Goal: Browse casually: Explore the website without a specific task or goal

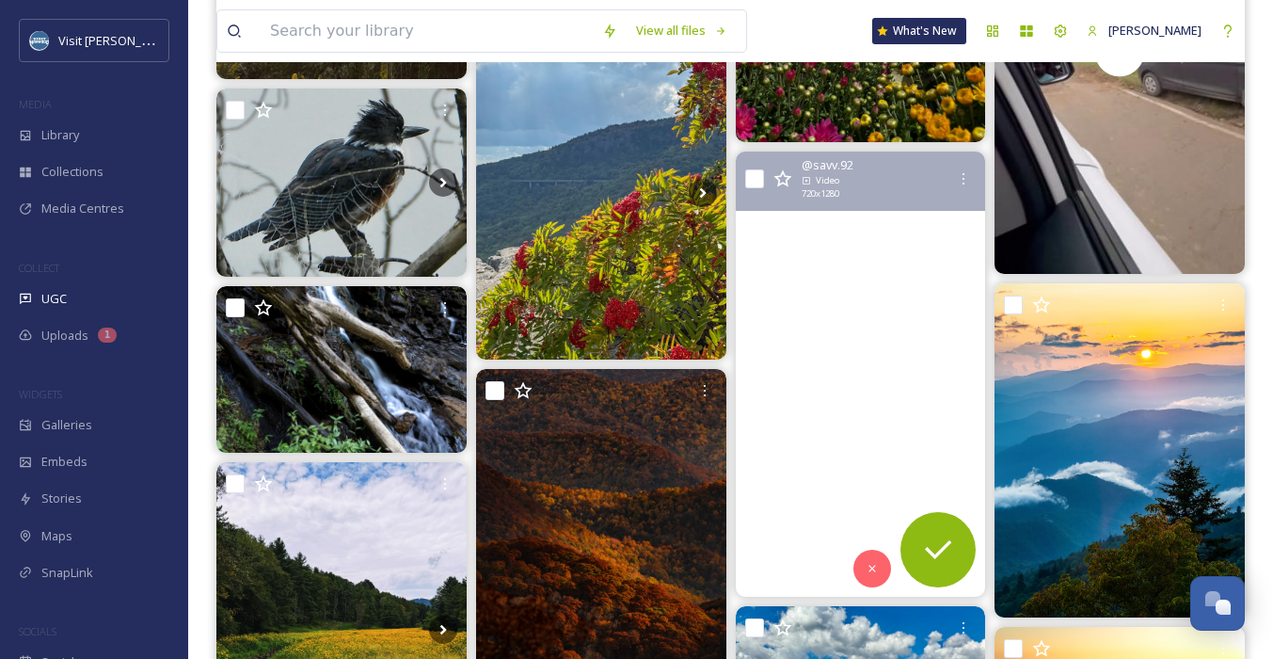
scroll to position [477, 0]
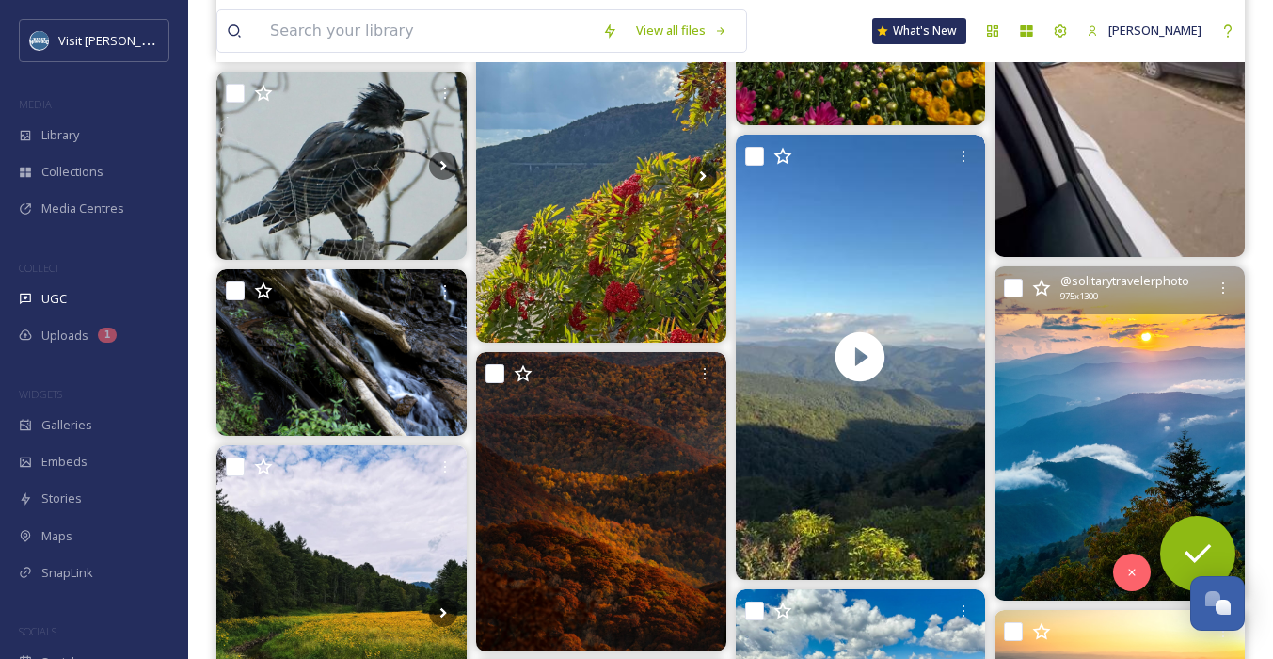
click at [1113, 416] on img at bounding box center [1120, 432] width 250 height 333
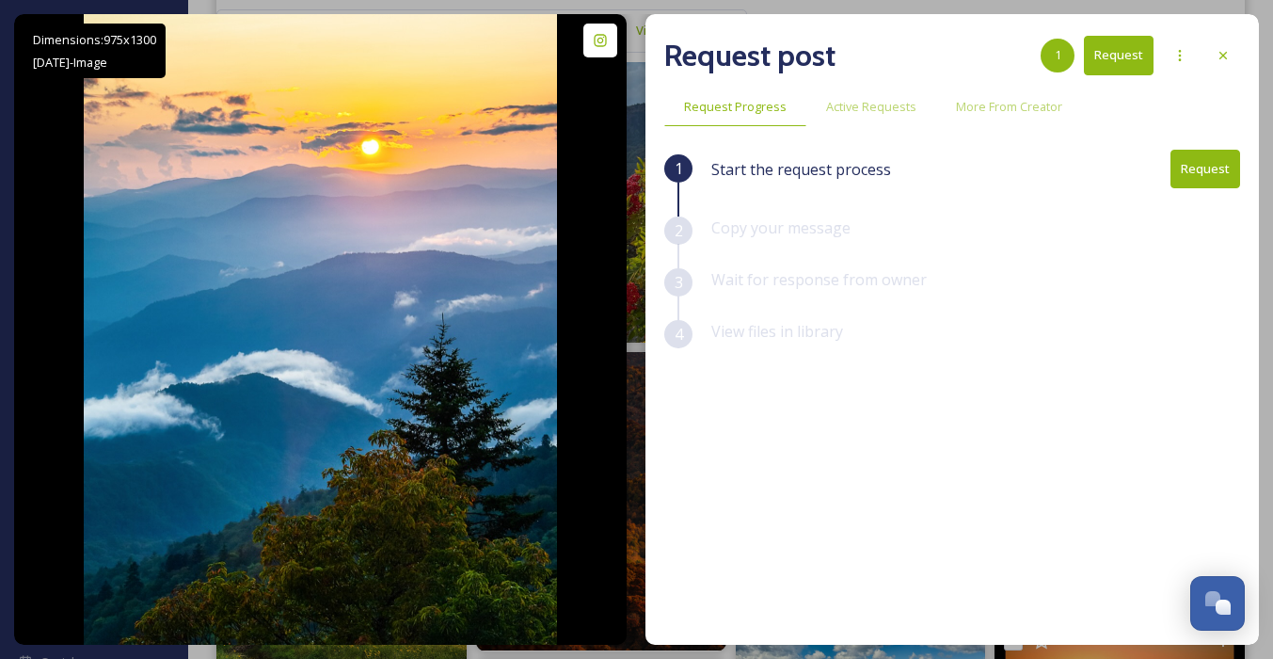
click at [1204, 175] on button "Request" at bounding box center [1206, 169] width 70 height 39
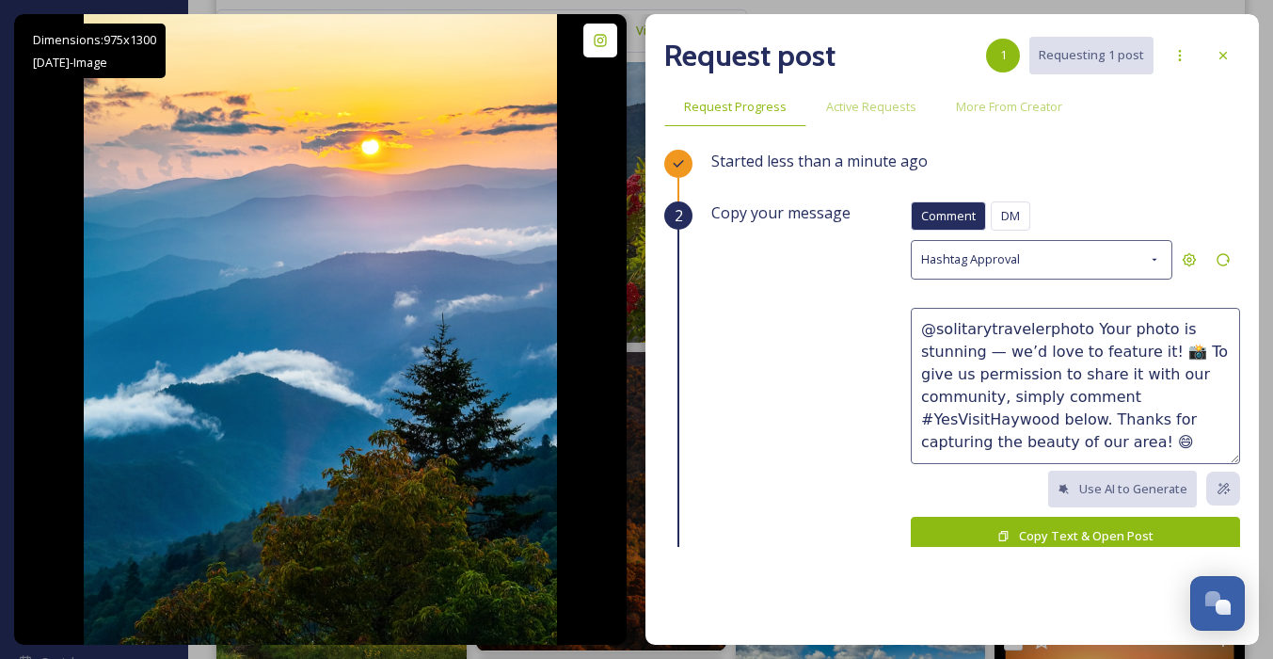
click at [1003, 540] on button "Copy Text & Open Post" at bounding box center [1075, 536] width 329 height 39
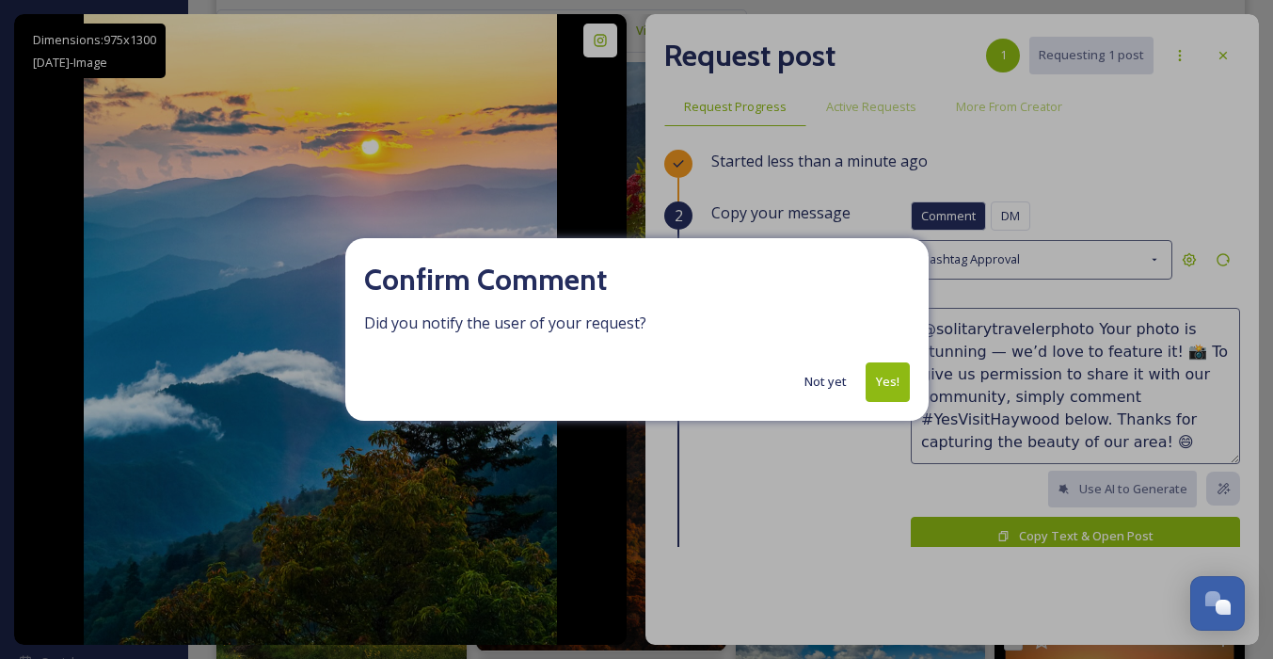
click at [891, 391] on button "Yes!" at bounding box center [888, 381] width 44 height 39
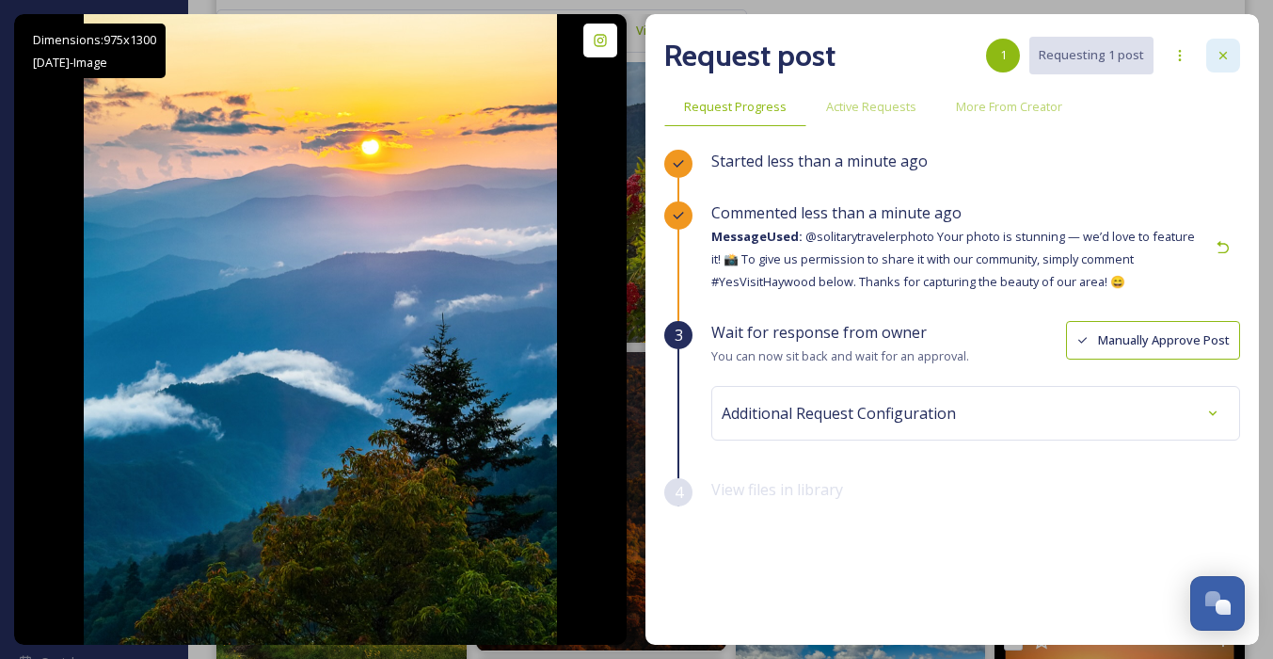
click at [1234, 51] on div at bounding box center [1223, 56] width 34 height 34
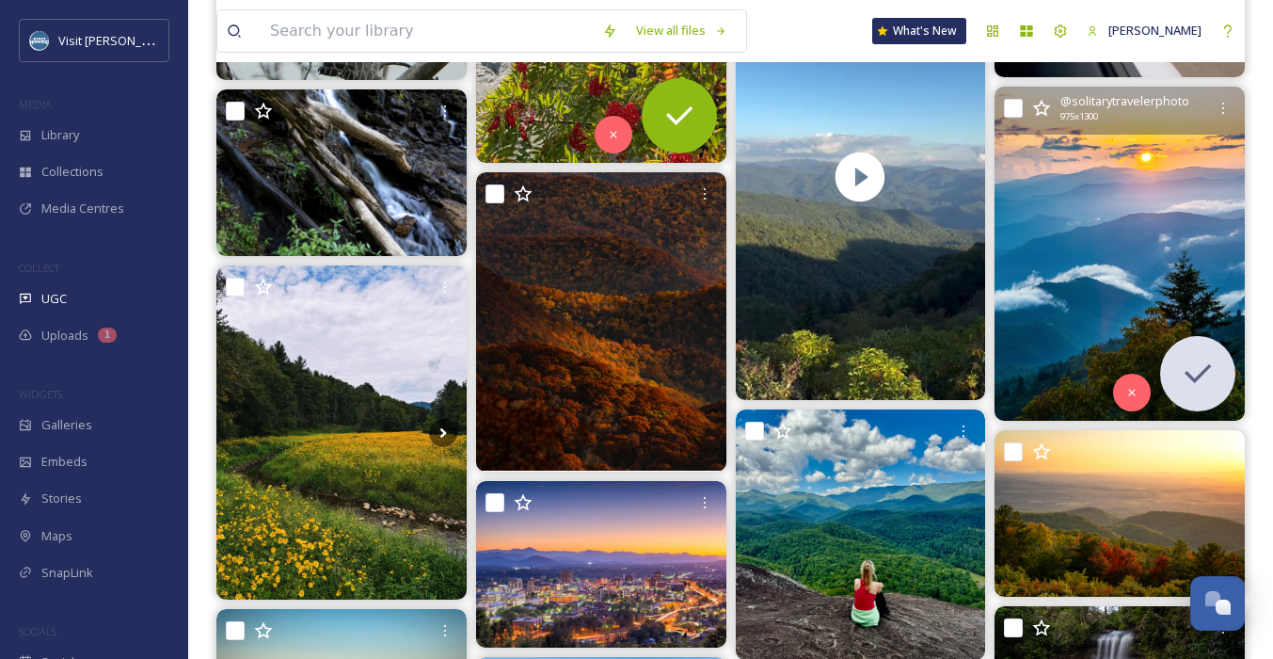
scroll to position [679, 0]
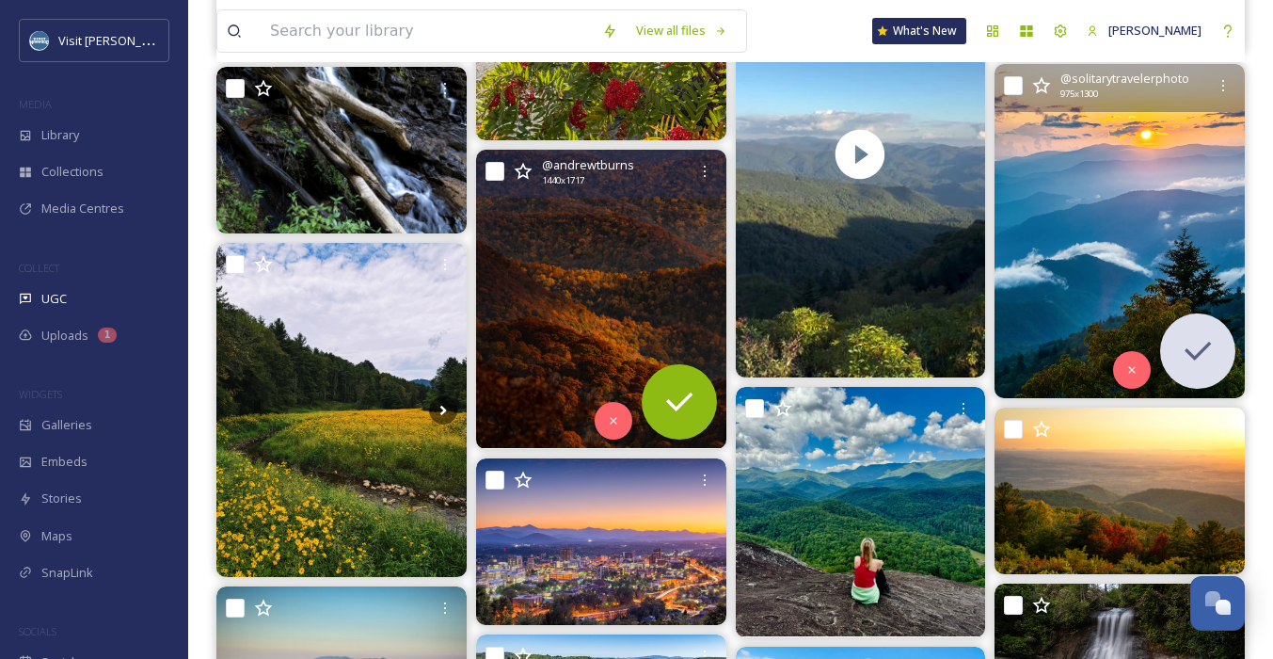
click at [599, 321] on img at bounding box center [601, 299] width 250 height 298
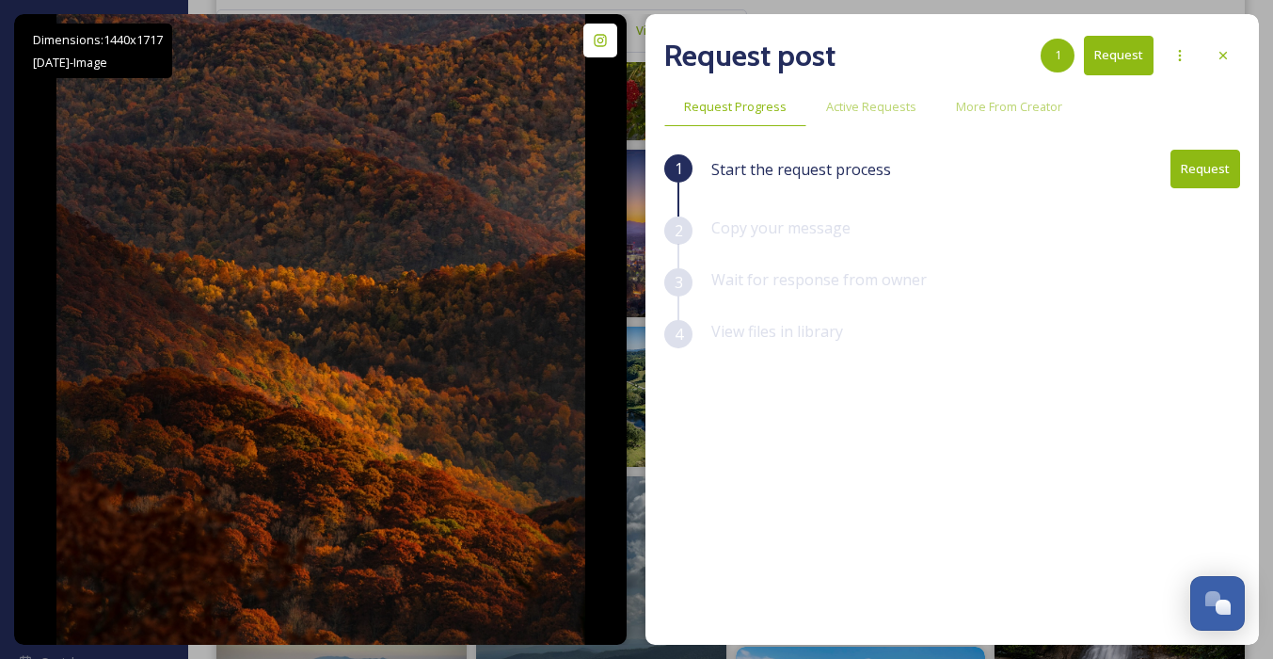
click at [1210, 168] on button "Request" at bounding box center [1206, 169] width 70 height 39
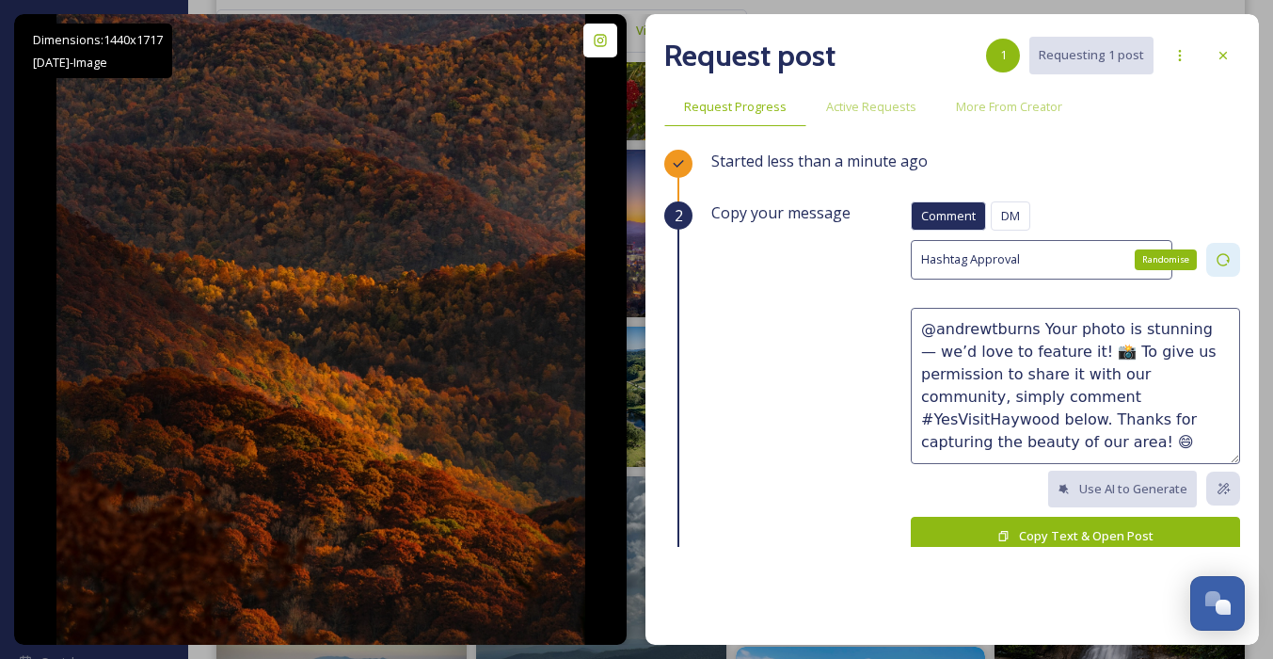
click at [1224, 264] on icon at bounding box center [1223, 259] width 15 height 15
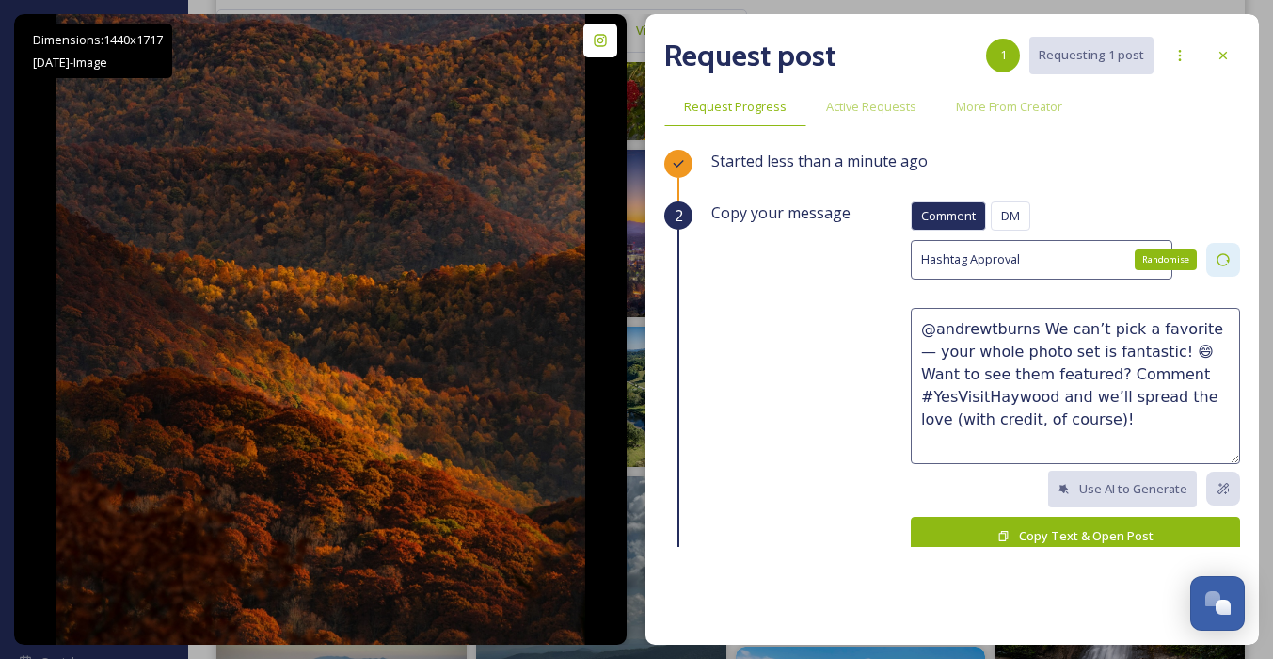
click at [1223, 263] on icon at bounding box center [1223, 259] width 12 height 12
type textarea "@andrewtburns We absolutely love this photo! 😍 We'd be thrilled to share it wit…"
click at [1017, 539] on button "Copy Text & Open Post" at bounding box center [1075, 536] width 329 height 39
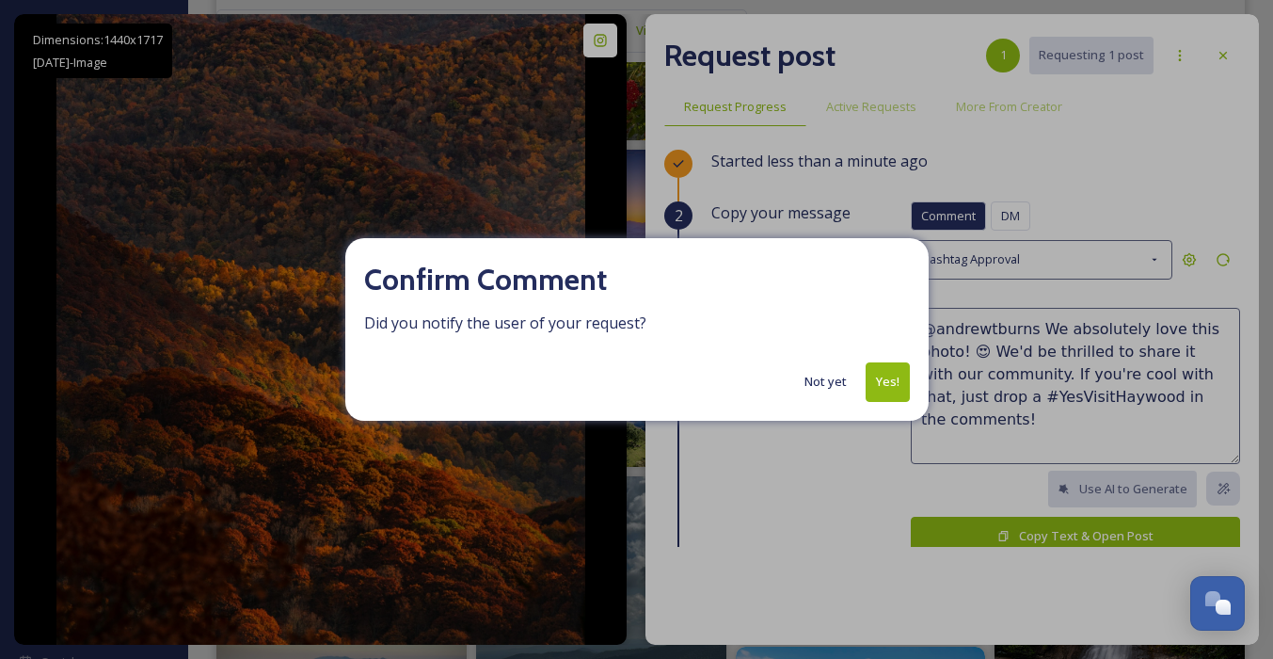
click at [888, 377] on button "Yes!" at bounding box center [888, 381] width 44 height 39
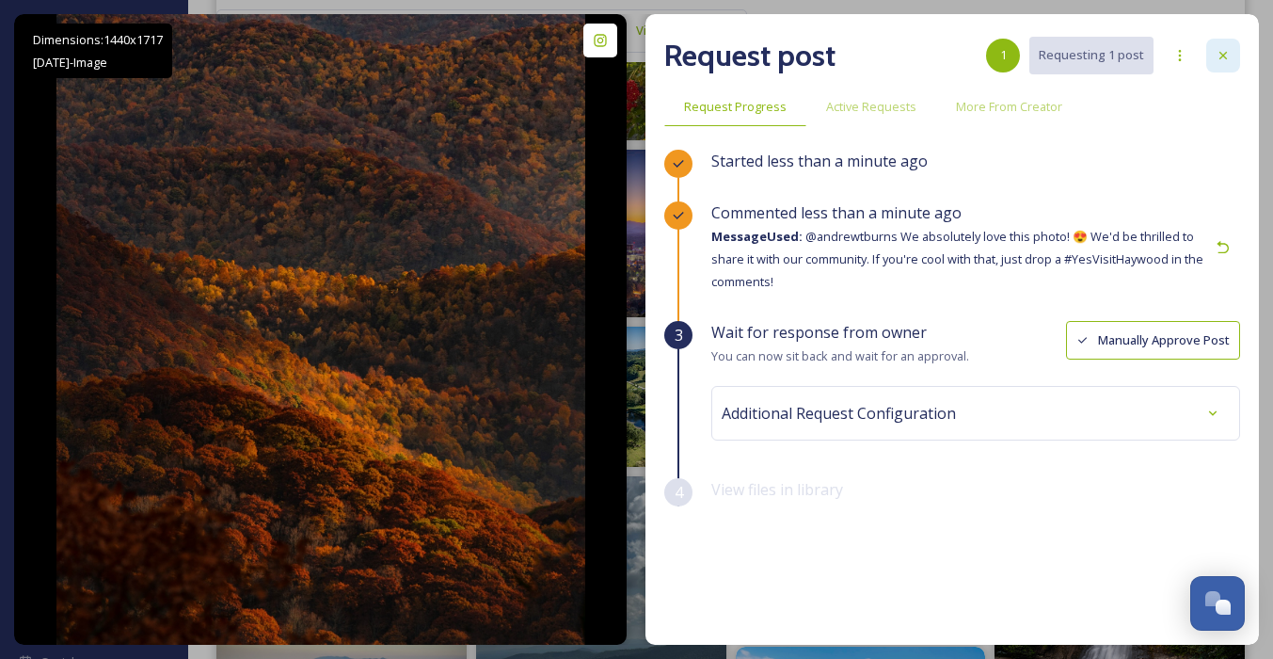
click at [1222, 57] on icon at bounding box center [1223, 55] width 15 height 15
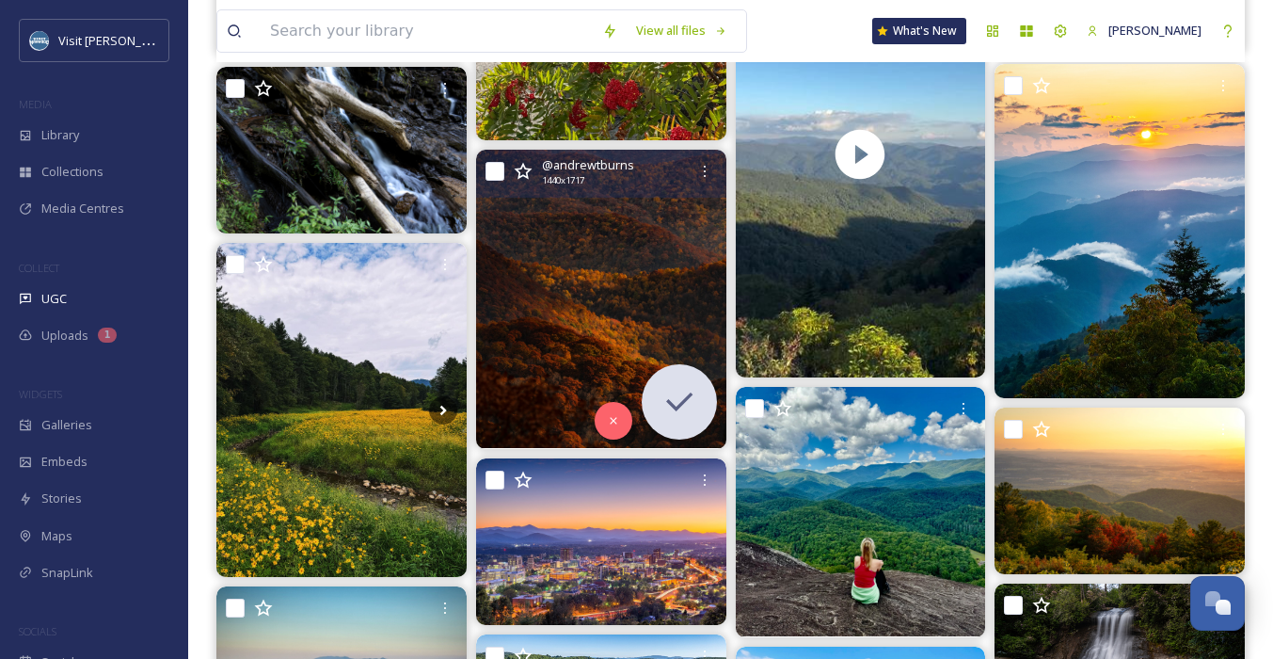
scroll to position [817, 0]
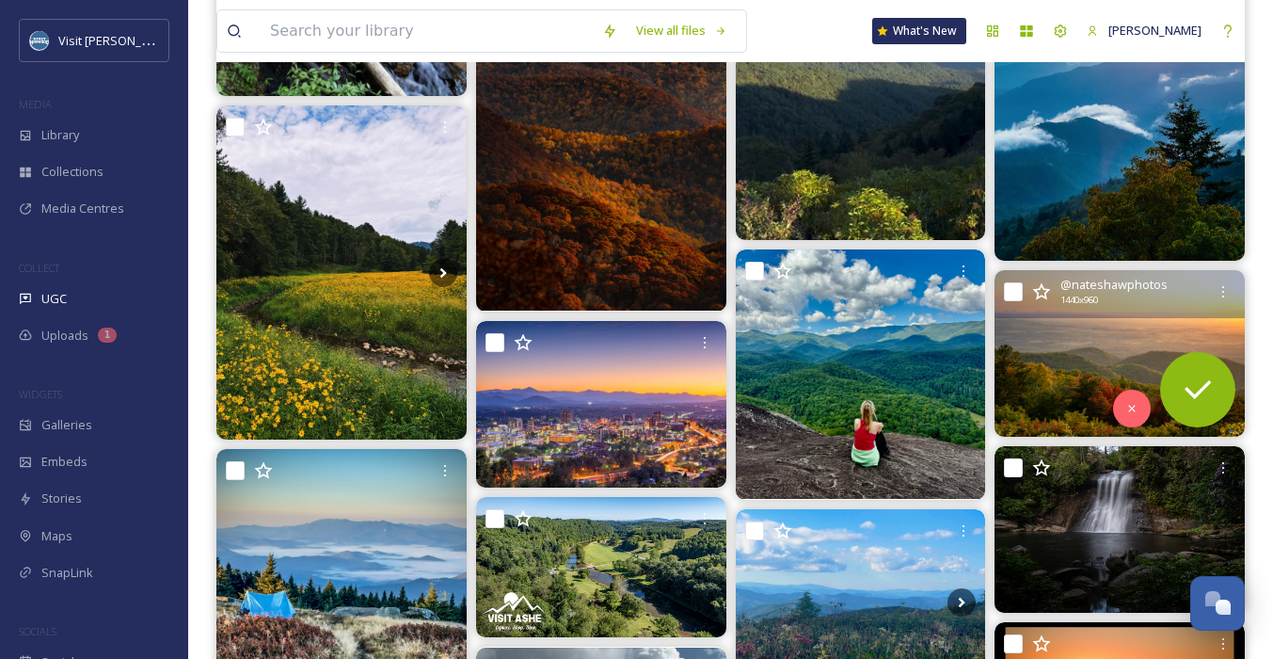
click at [1061, 349] on img at bounding box center [1120, 353] width 250 height 167
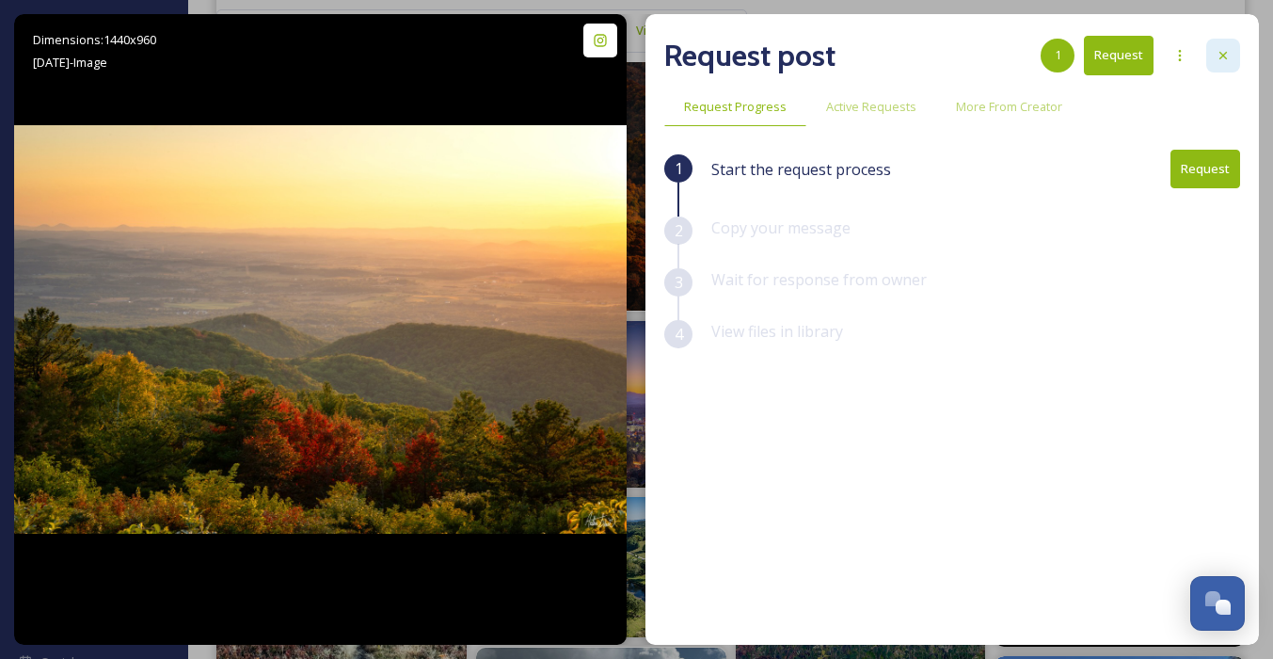
click at [1219, 63] on div at bounding box center [1223, 56] width 34 height 34
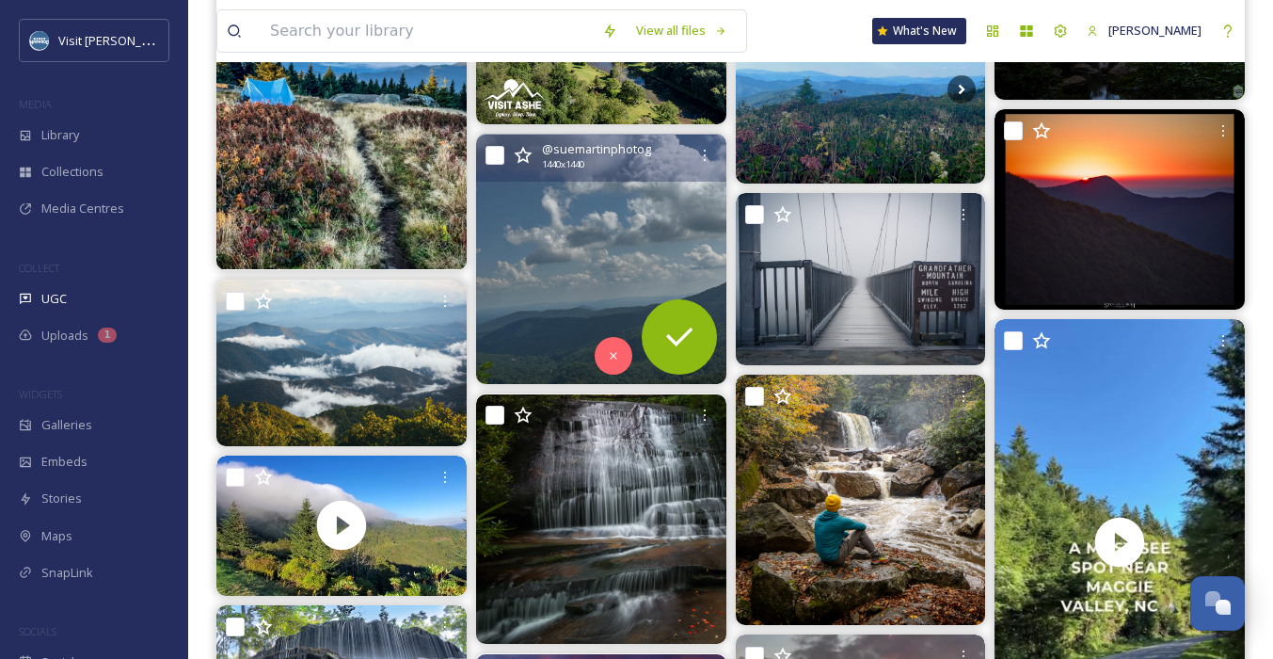
scroll to position [1443, 0]
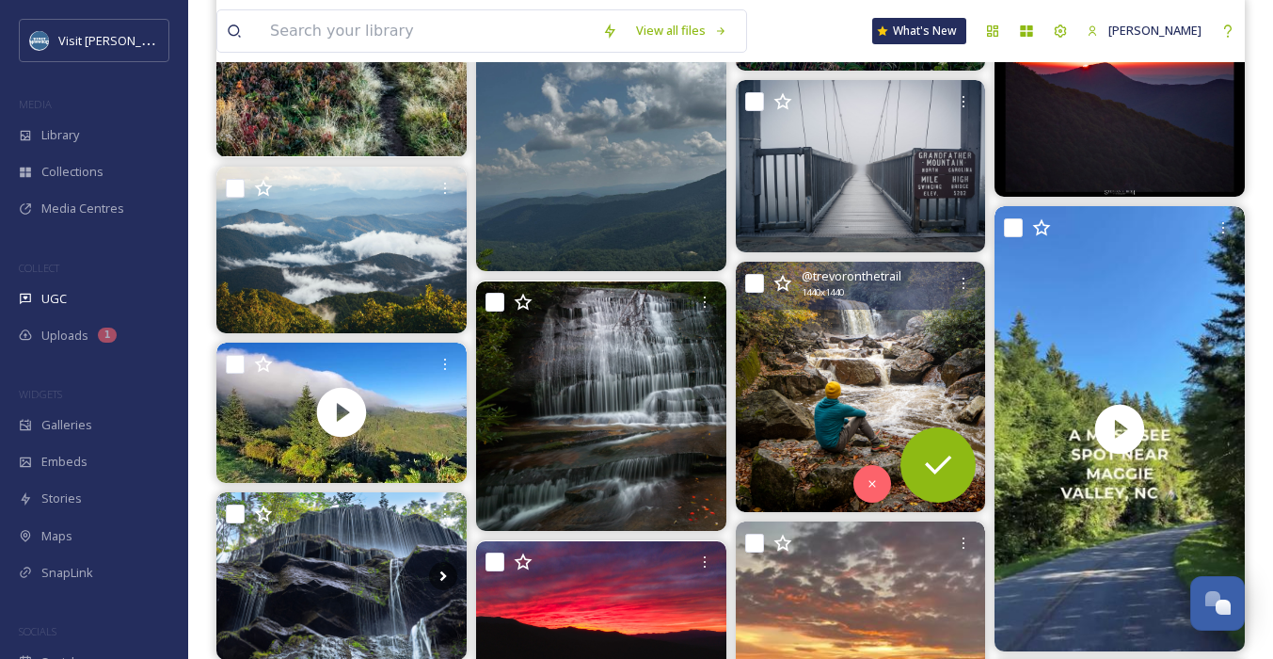
click at [892, 352] on img at bounding box center [861, 387] width 250 height 250
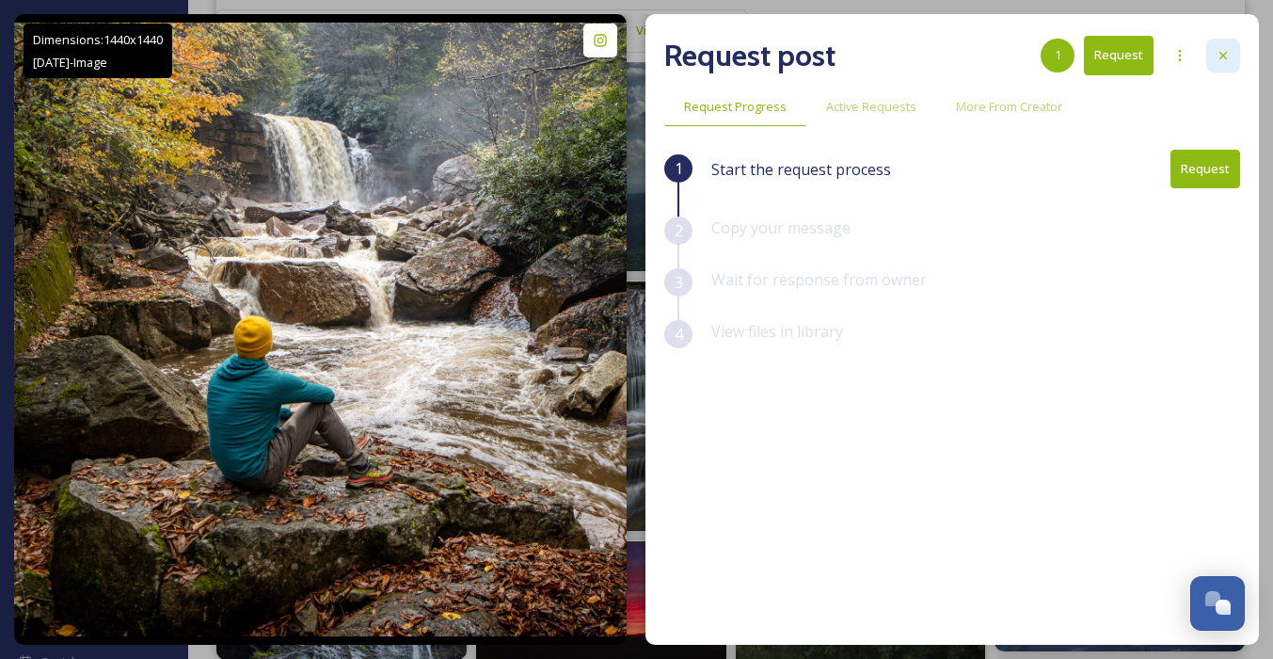
click at [1228, 48] on icon at bounding box center [1223, 55] width 15 height 15
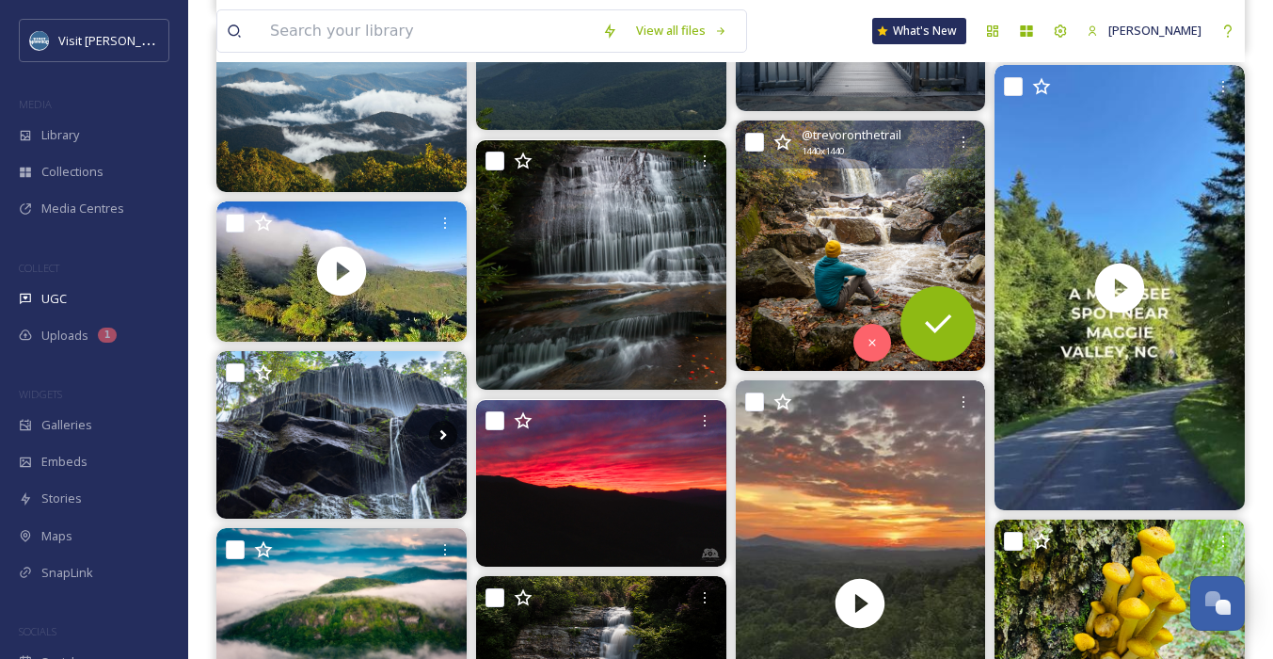
scroll to position [1608, 0]
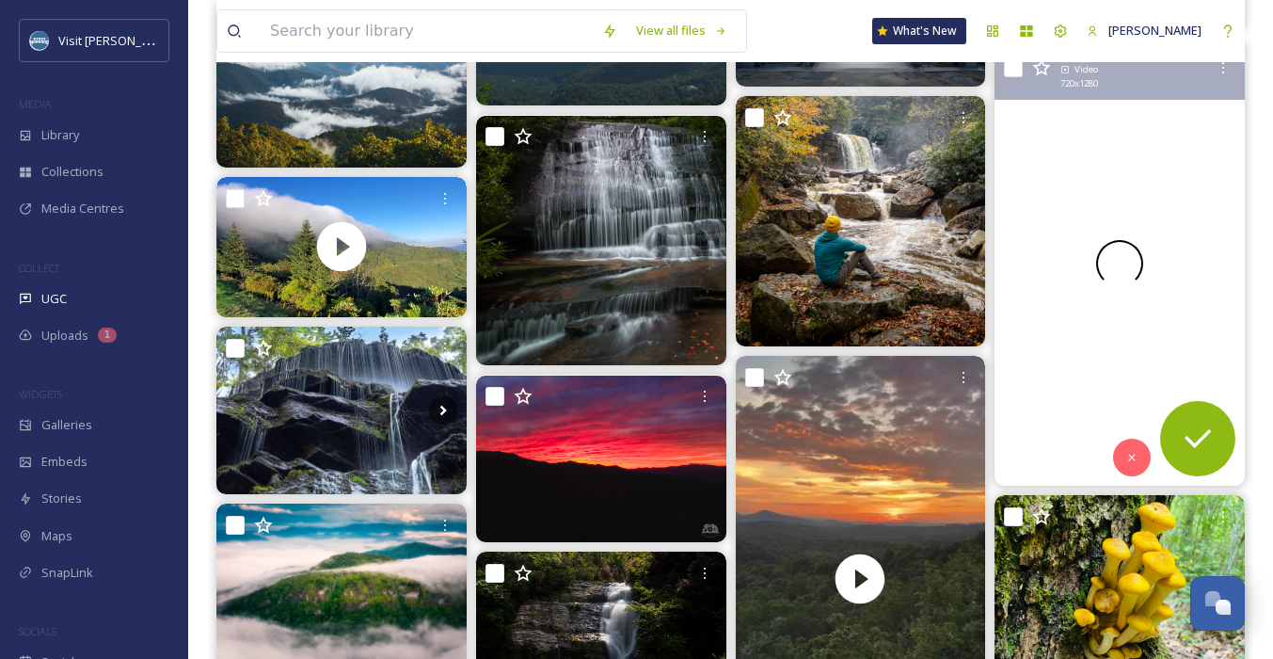
click at [1184, 151] on div at bounding box center [1120, 262] width 250 height 445
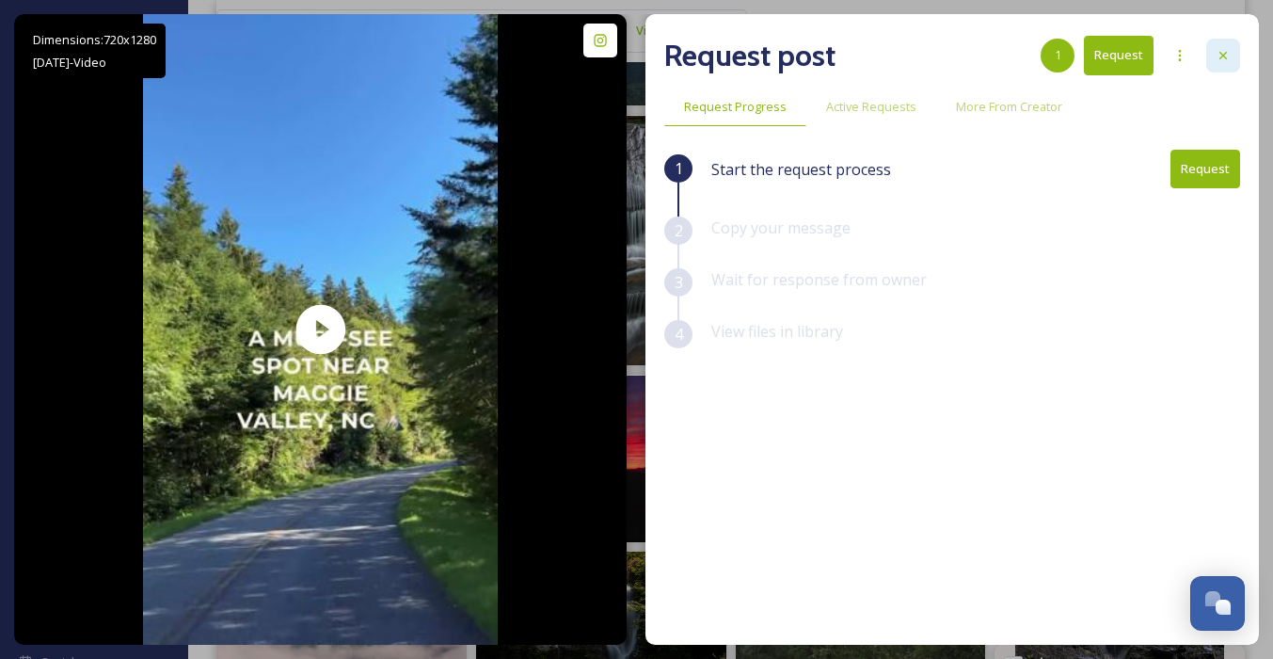
click at [1231, 55] on div at bounding box center [1223, 56] width 34 height 34
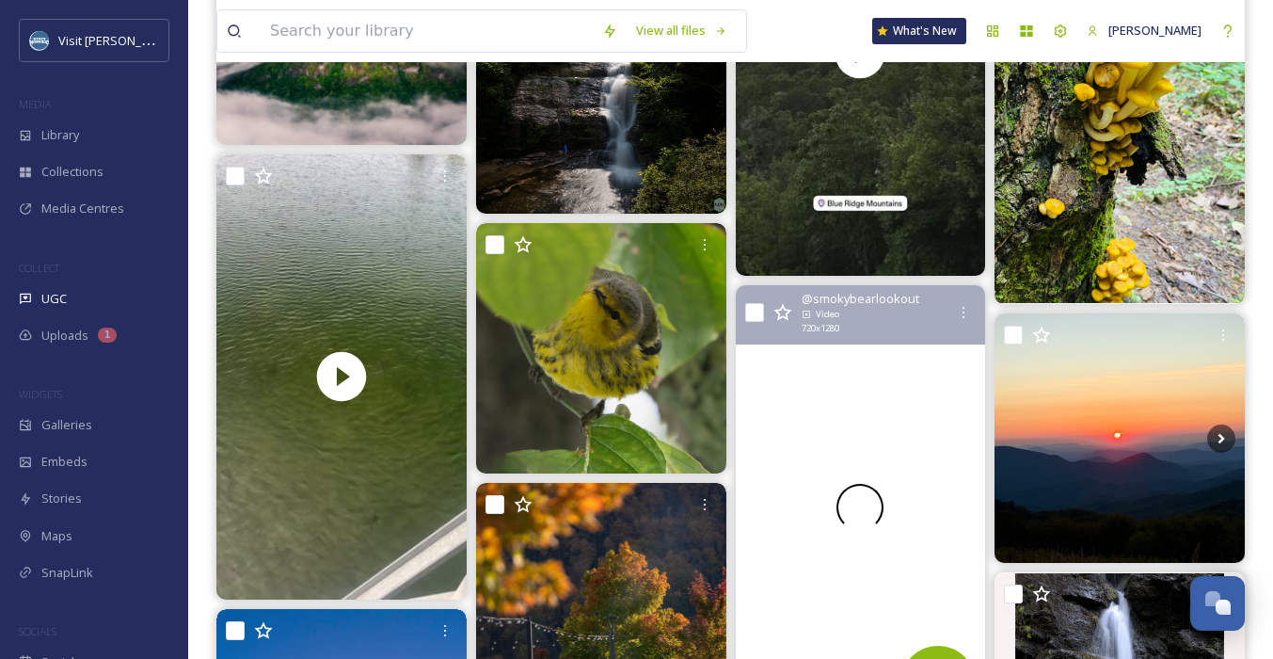
scroll to position [2327, 0]
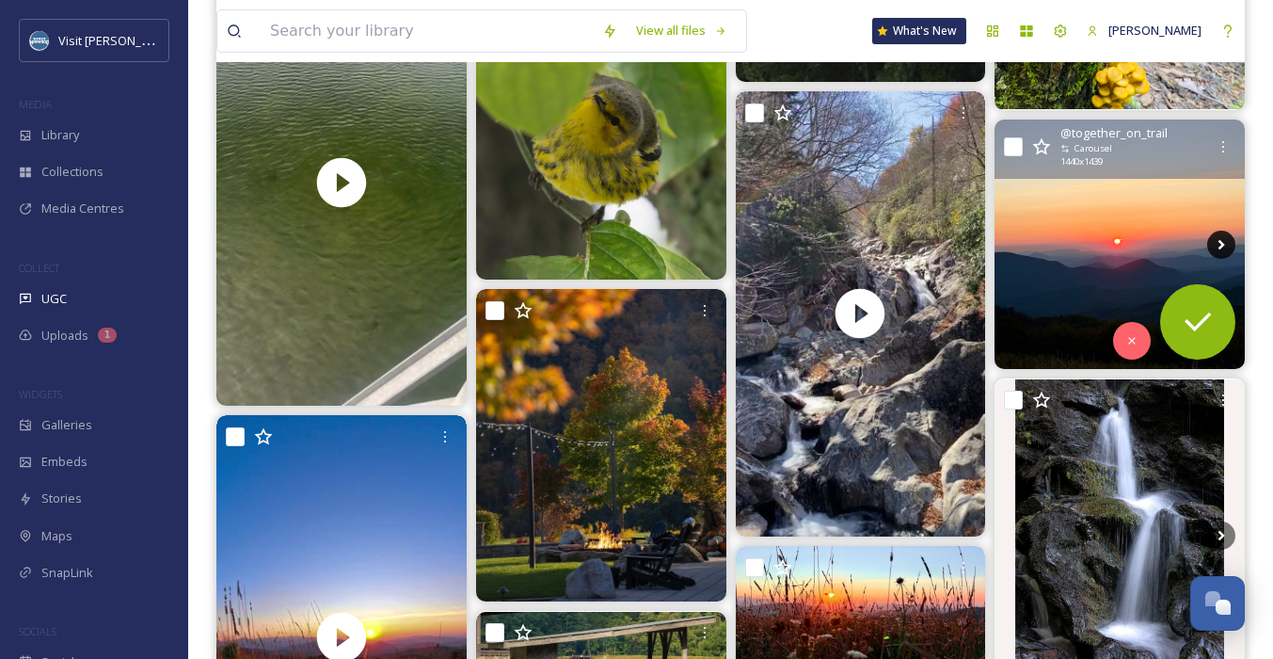
click at [1226, 245] on icon at bounding box center [1221, 245] width 28 height 28
click at [1222, 243] on icon at bounding box center [1222, 244] width 7 height 10
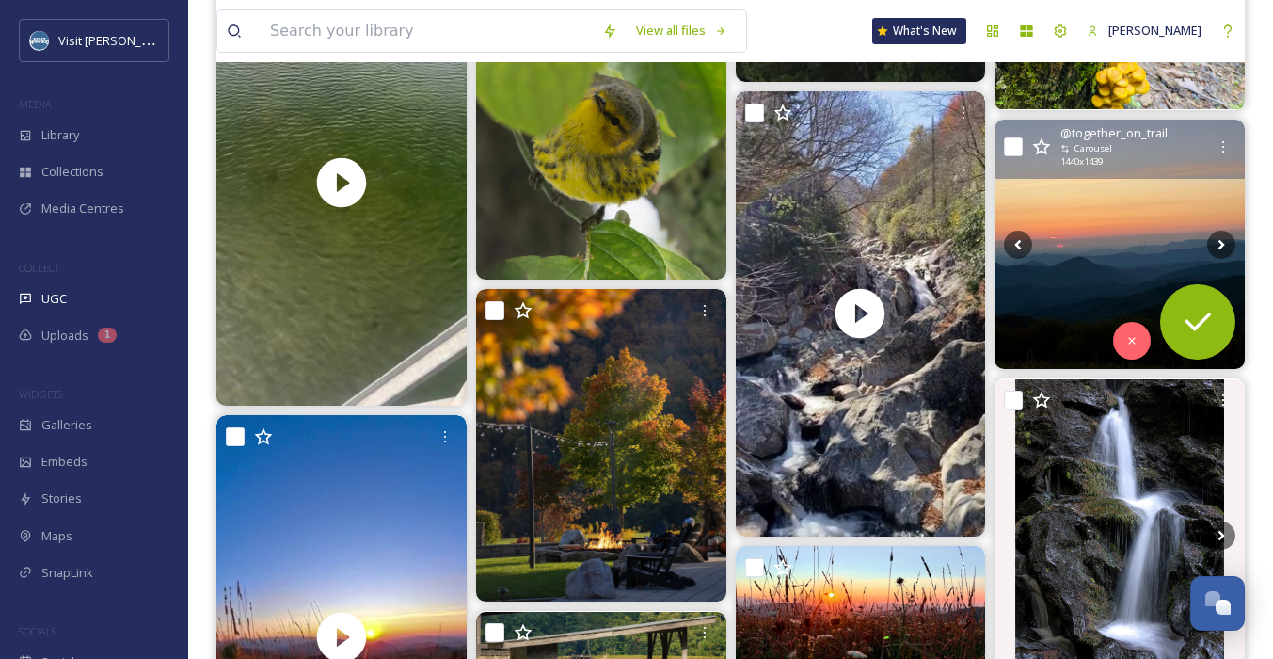
click at [1093, 239] on img at bounding box center [1120, 245] width 250 height 250
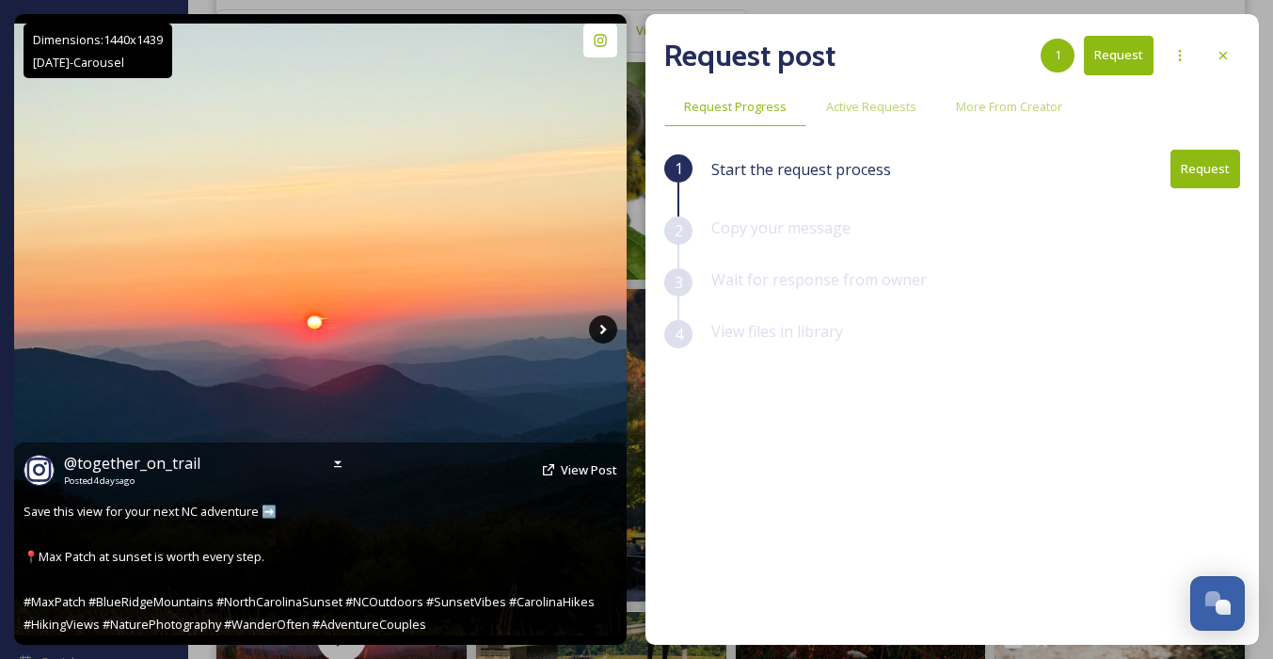
click at [602, 327] on icon at bounding box center [603, 330] width 7 height 10
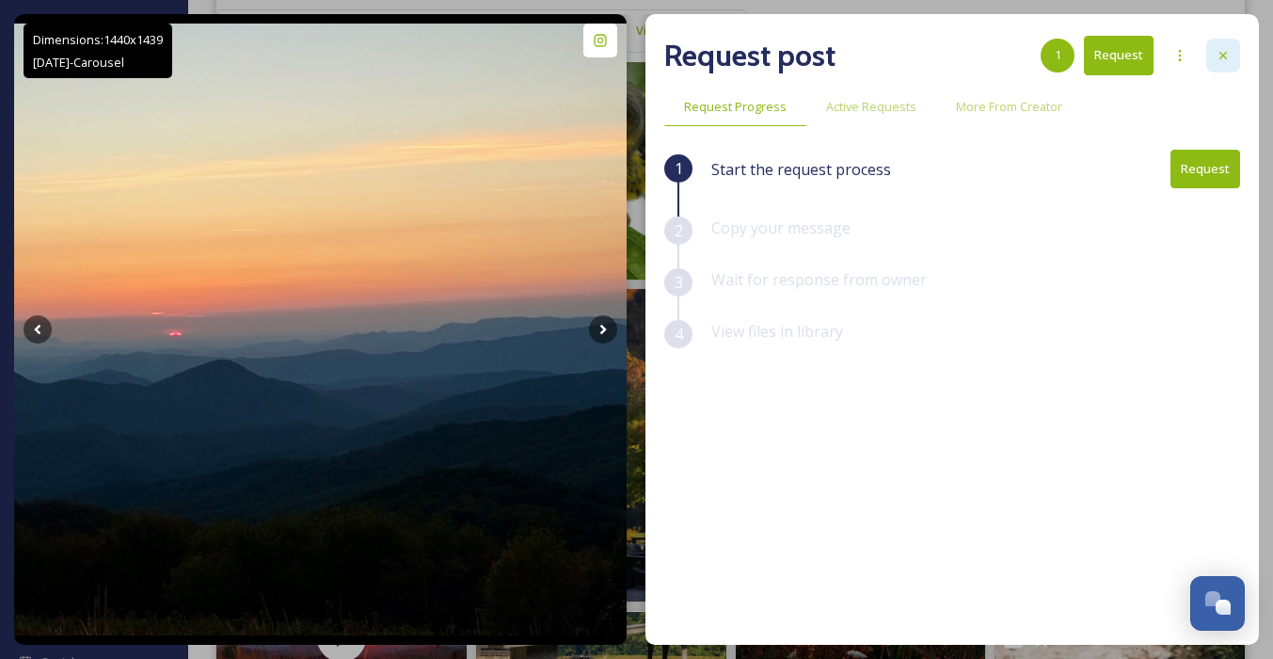
click at [1222, 50] on icon at bounding box center [1223, 55] width 15 height 15
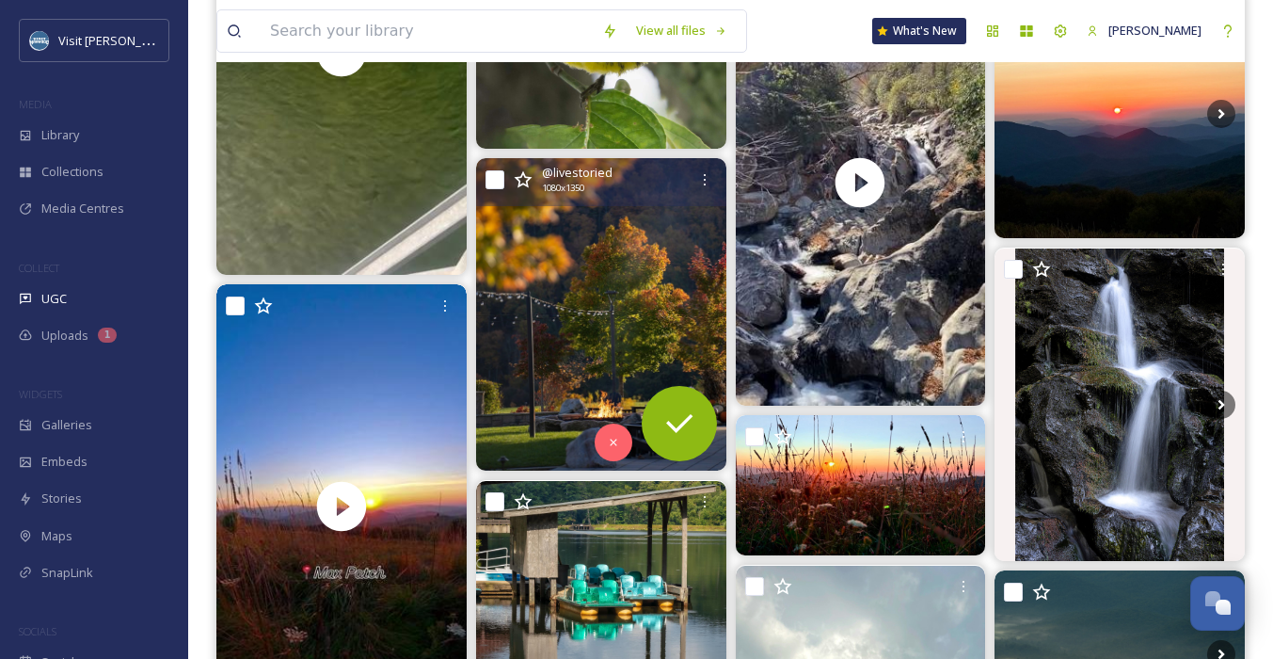
scroll to position [2489, 0]
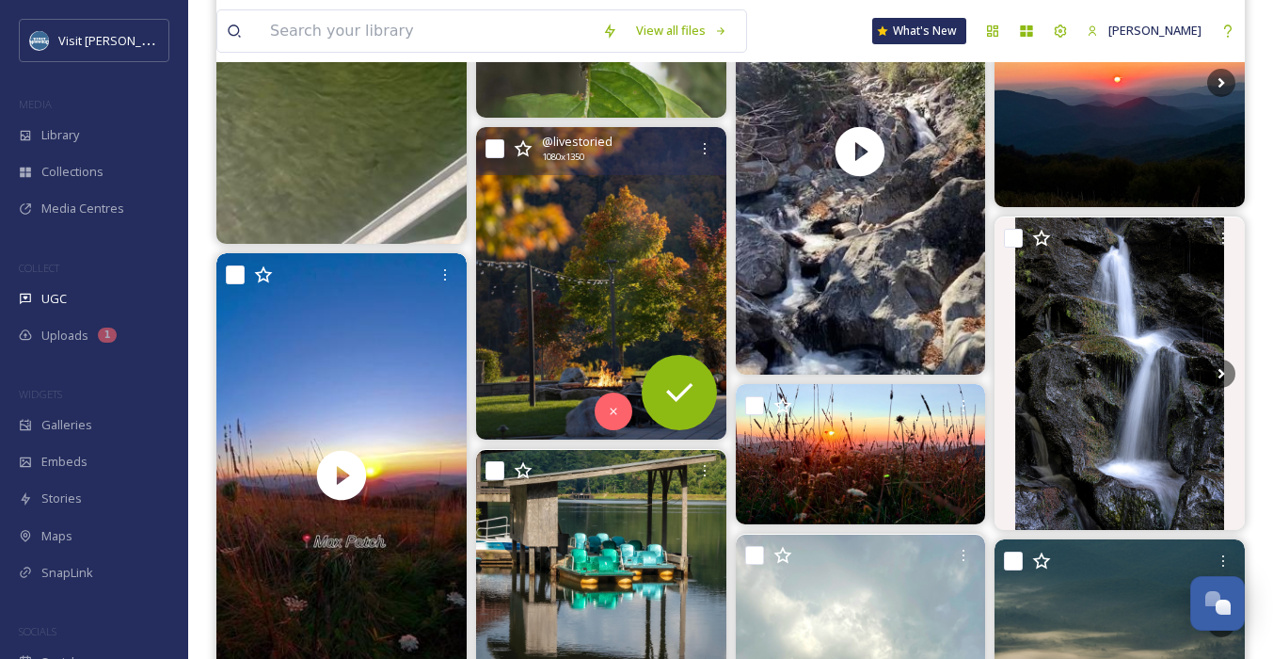
click at [633, 254] on img at bounding box center [601, 283] width 250 height 312
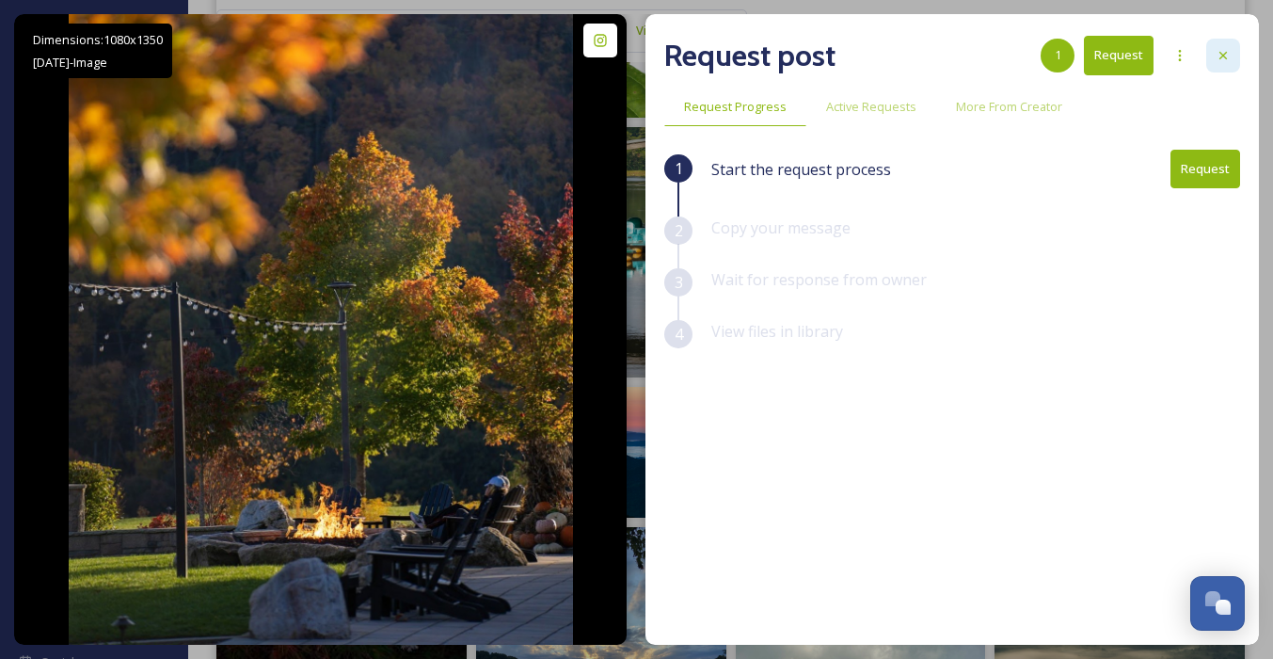
click at [1214, 63] on div at bounding box center [1223, 56] width 34 height 34
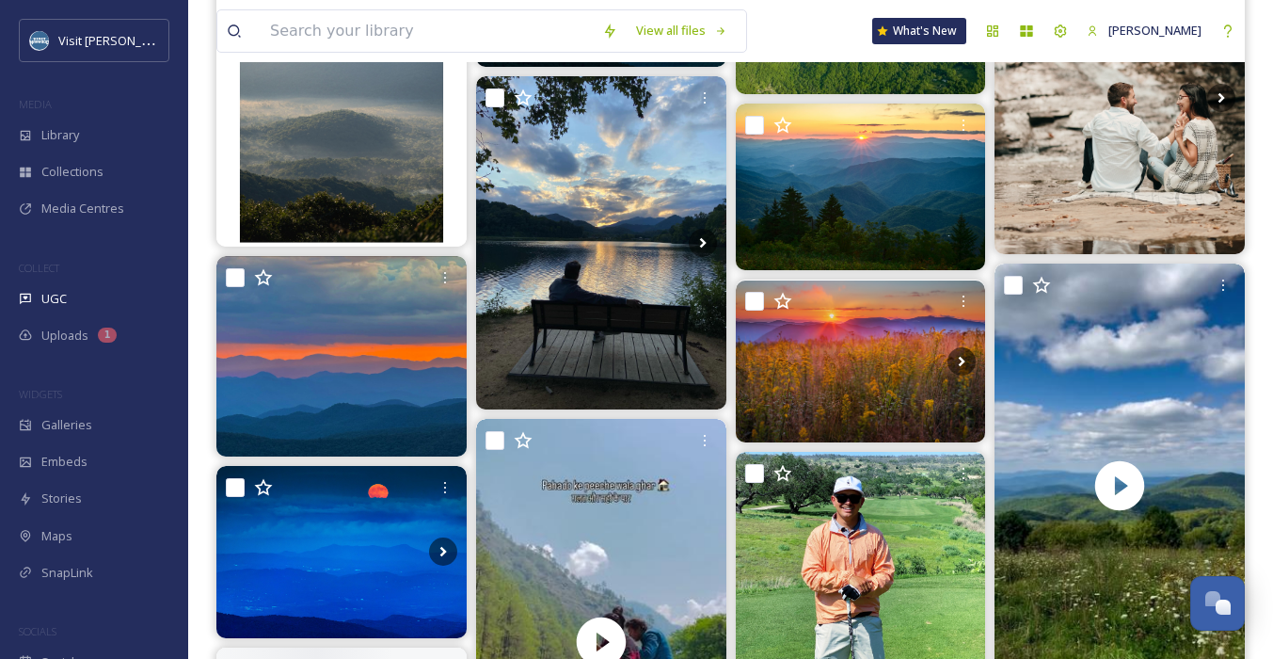
scroll to position [3283, 0]
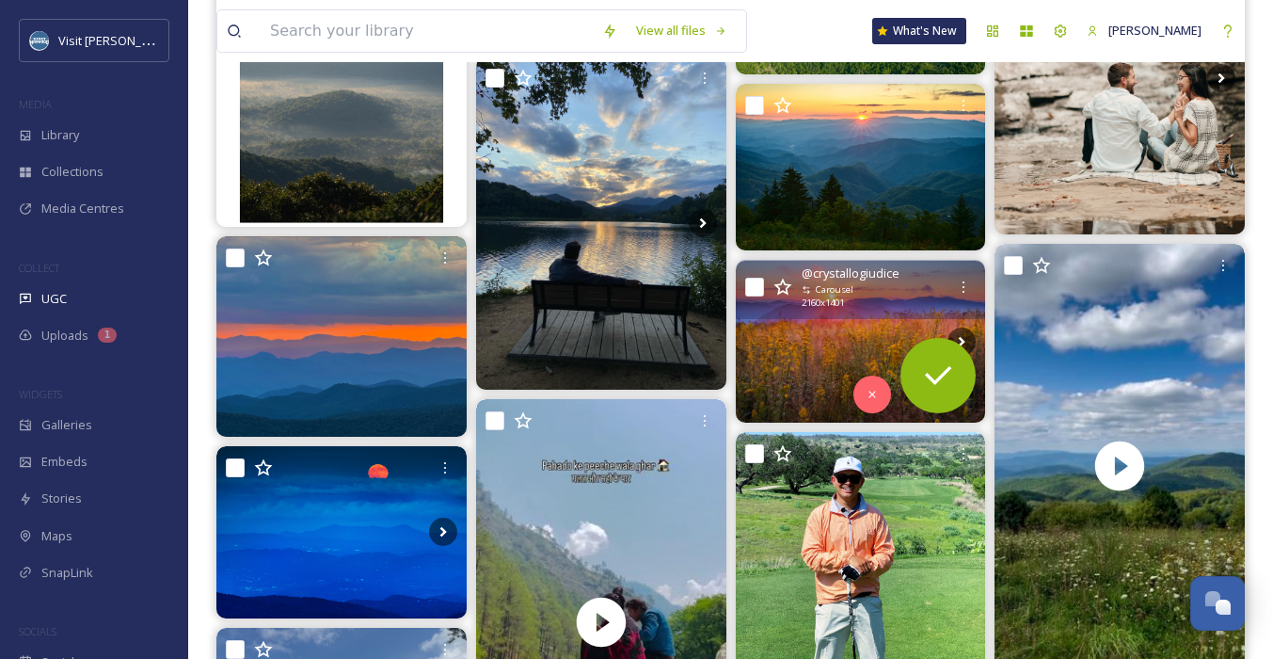
click at [829, 323] on img at bounding box center [861, 342] width 250 height 162
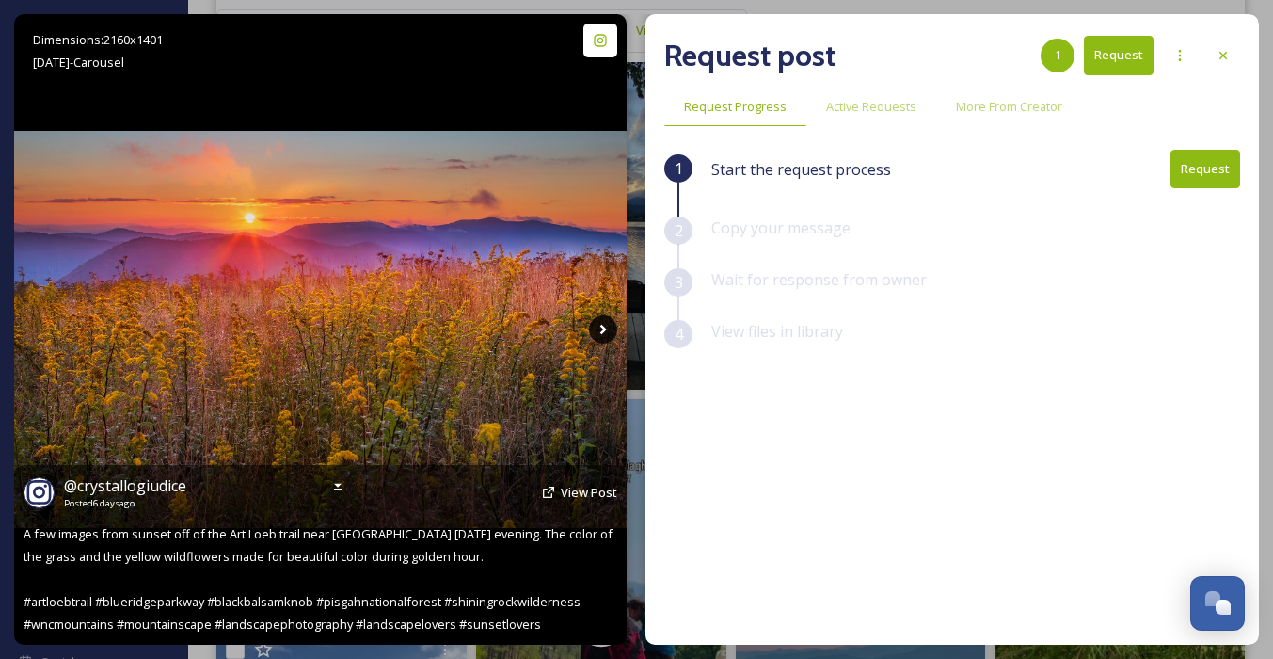
click at [592, 328] on icon at bounding box center [603, 329] width 28 height 28
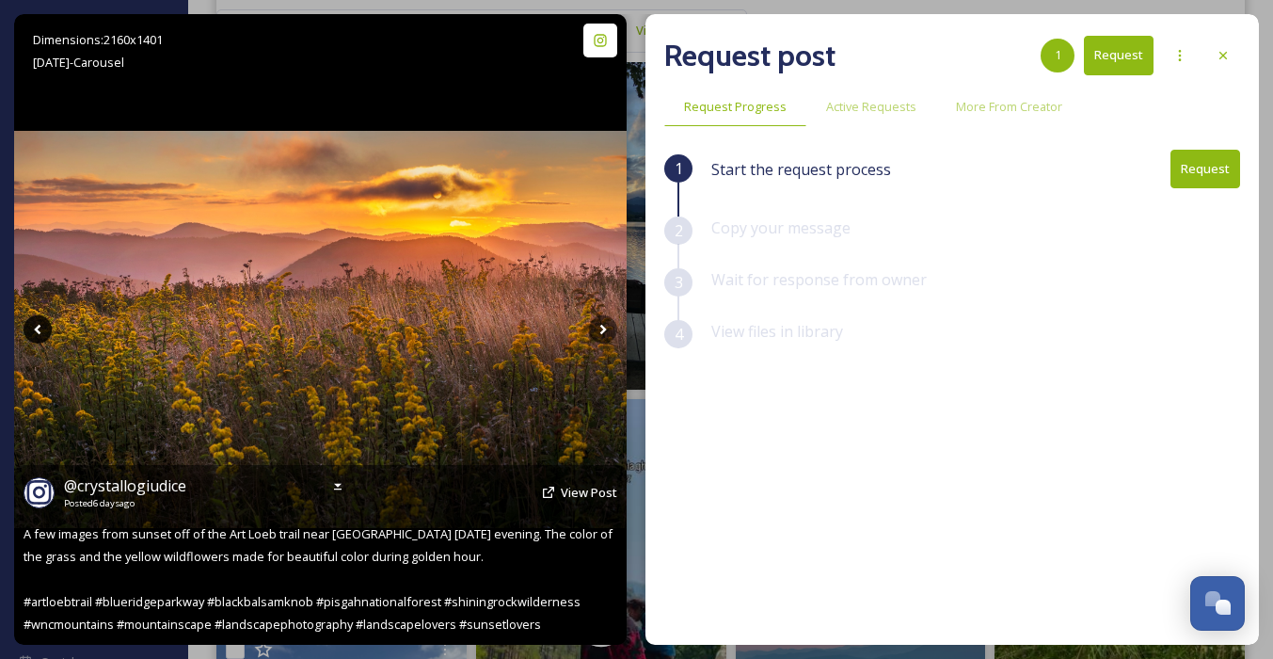
click at [38, 331] on icon at bounding box center [37, 330] width 7 height 10
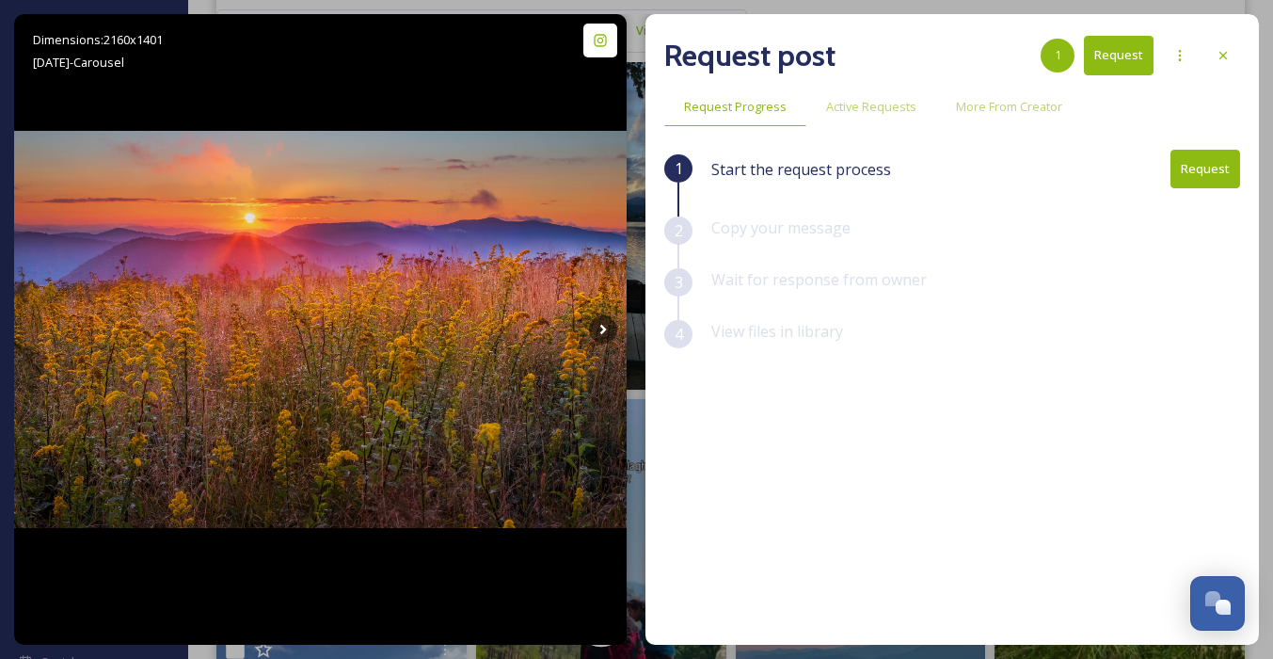
click at [1206, 181] on button "Request" at bounding box center [1206, 169] width 70 height 39
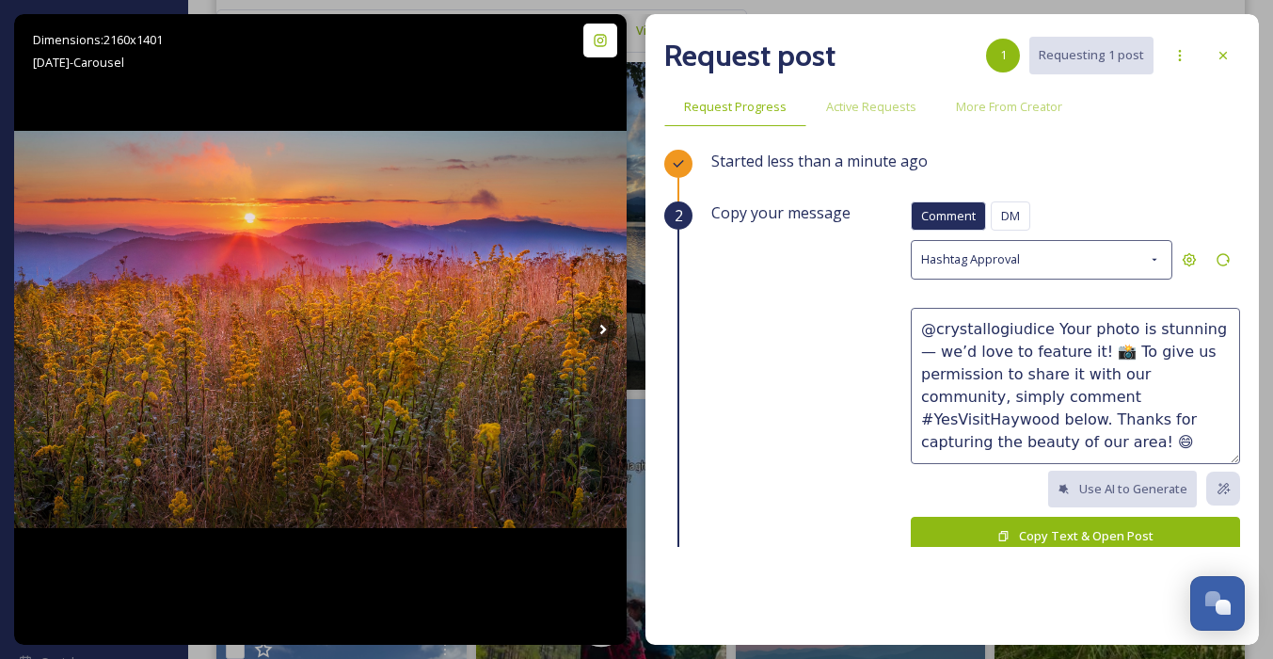
click at [1013, 534] on button "Copy Text & Open Post" at bounding box center [1075, 536] width 329 height 39
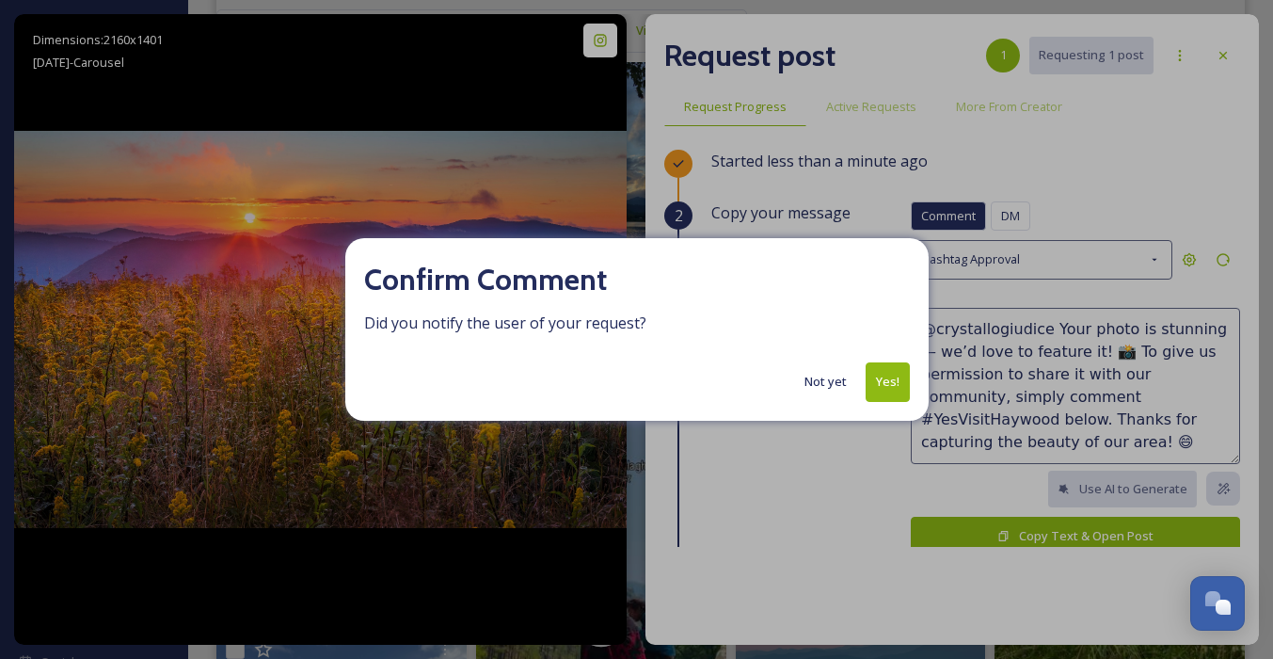
click at [898, 389] on button "Yes!" at bounding box center [888, 381] width 44 height 39
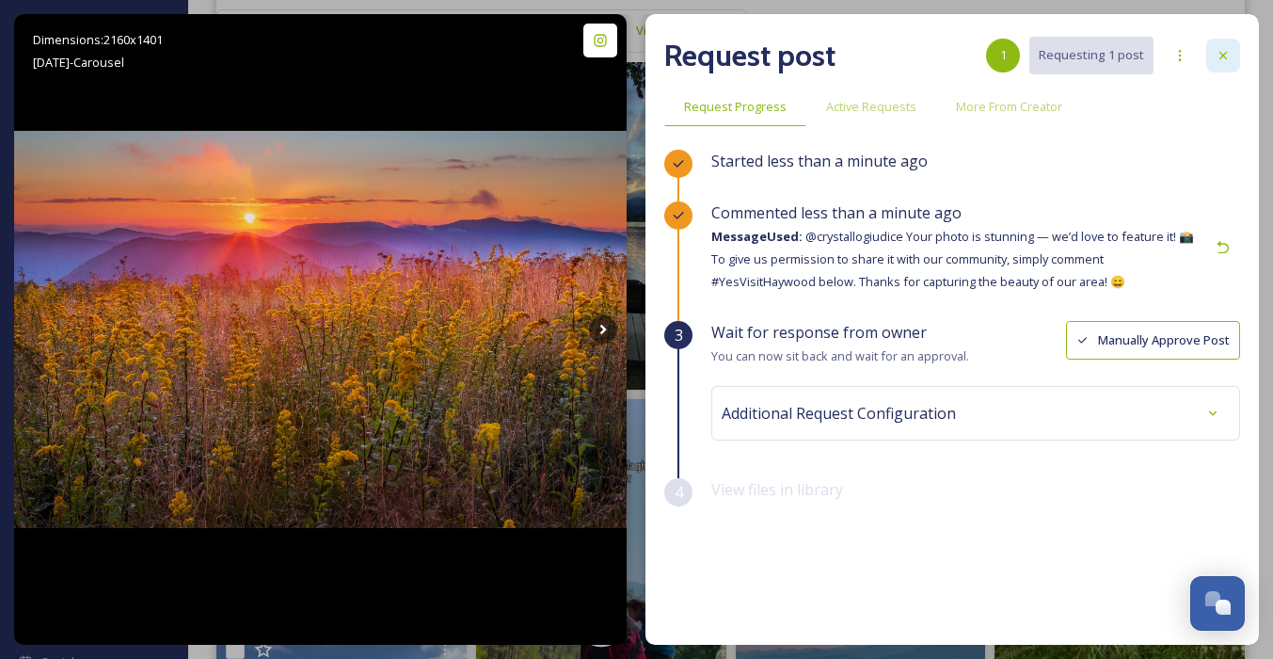
click at [1216, 58] on icon at bounding box center [1223, 55] width 15 height 15
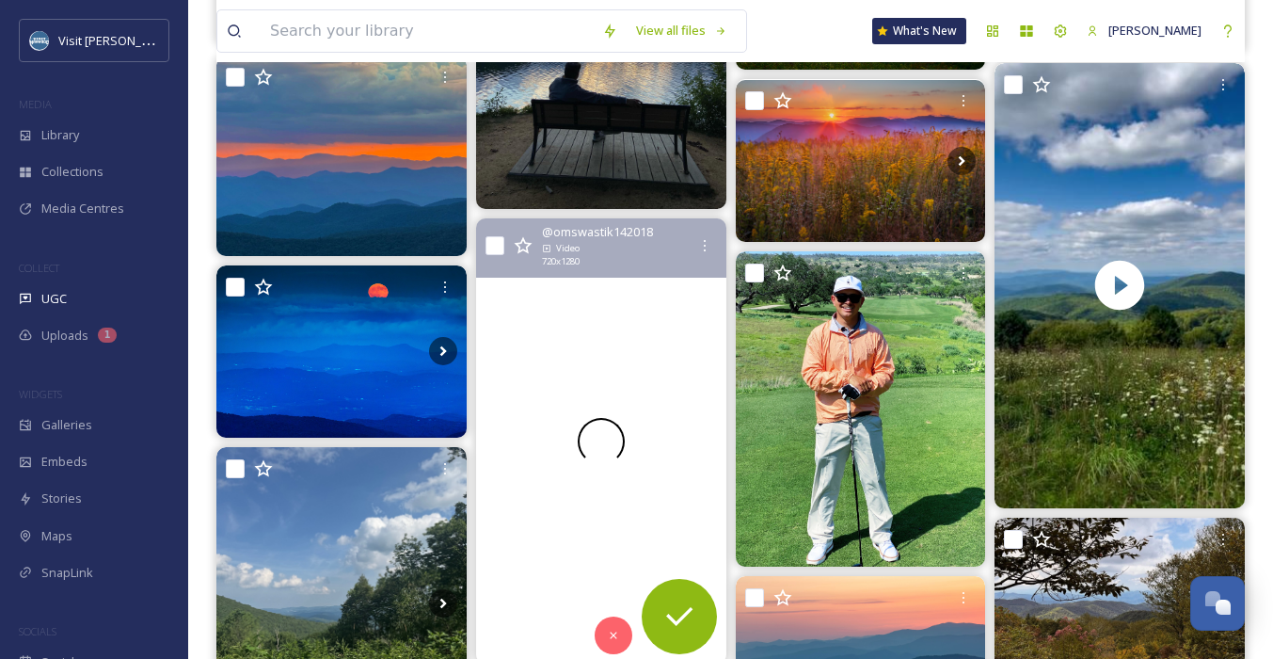
scroll to position [3462, 0]
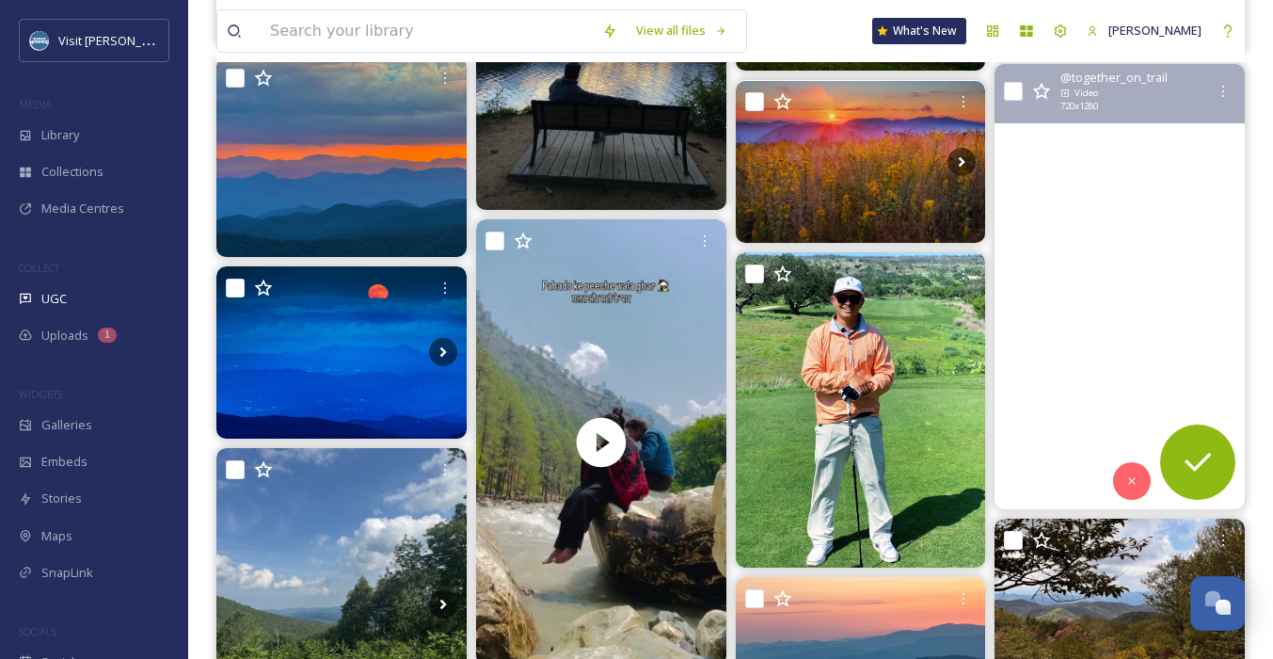
click at [1114, 162] on video "Pure joy, wide-open skies, and rolling mountain tops. 🌿 Max Patch in North Caro…" at bounding box center [1120, 286] width 250 height 445
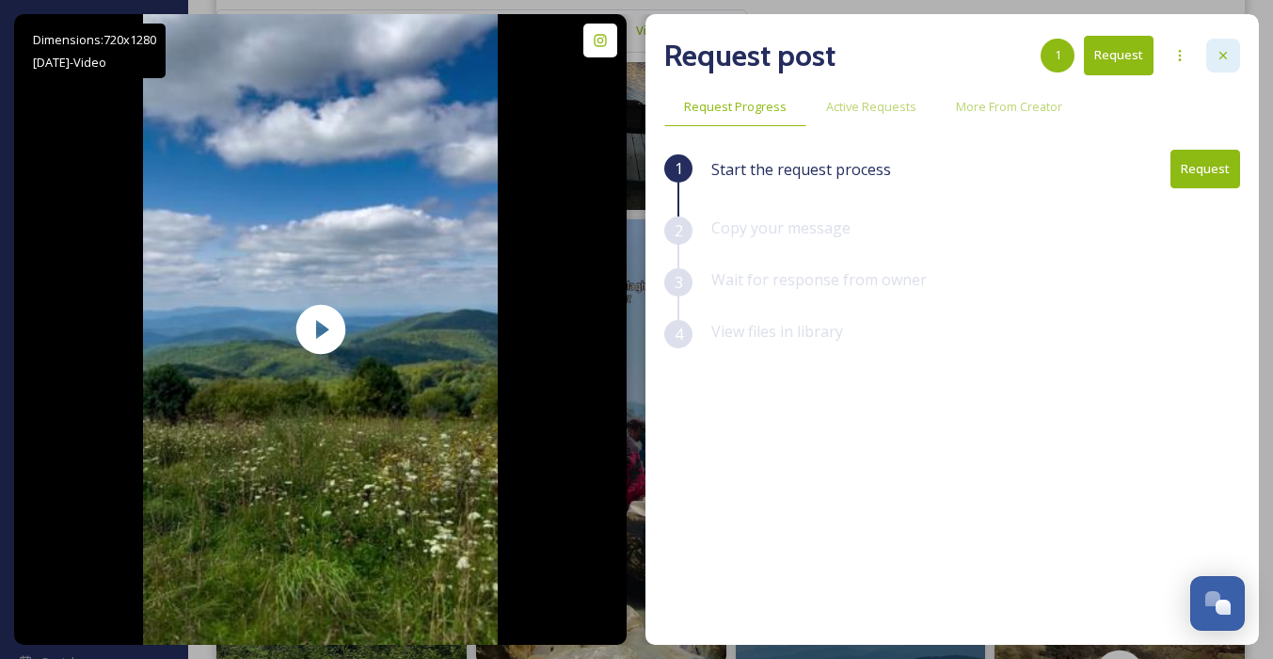
click at [1236, 50] on div at bounding box center [1223, 56] width 34 height 34
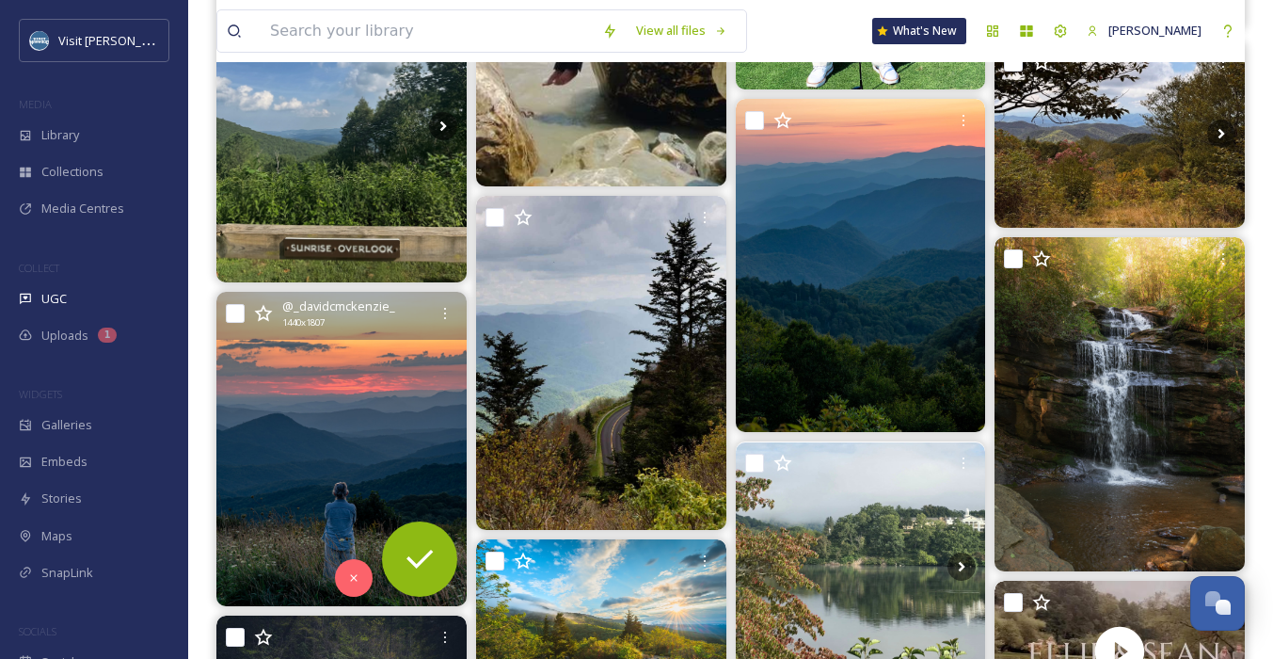
scroll to position [3967, 0]
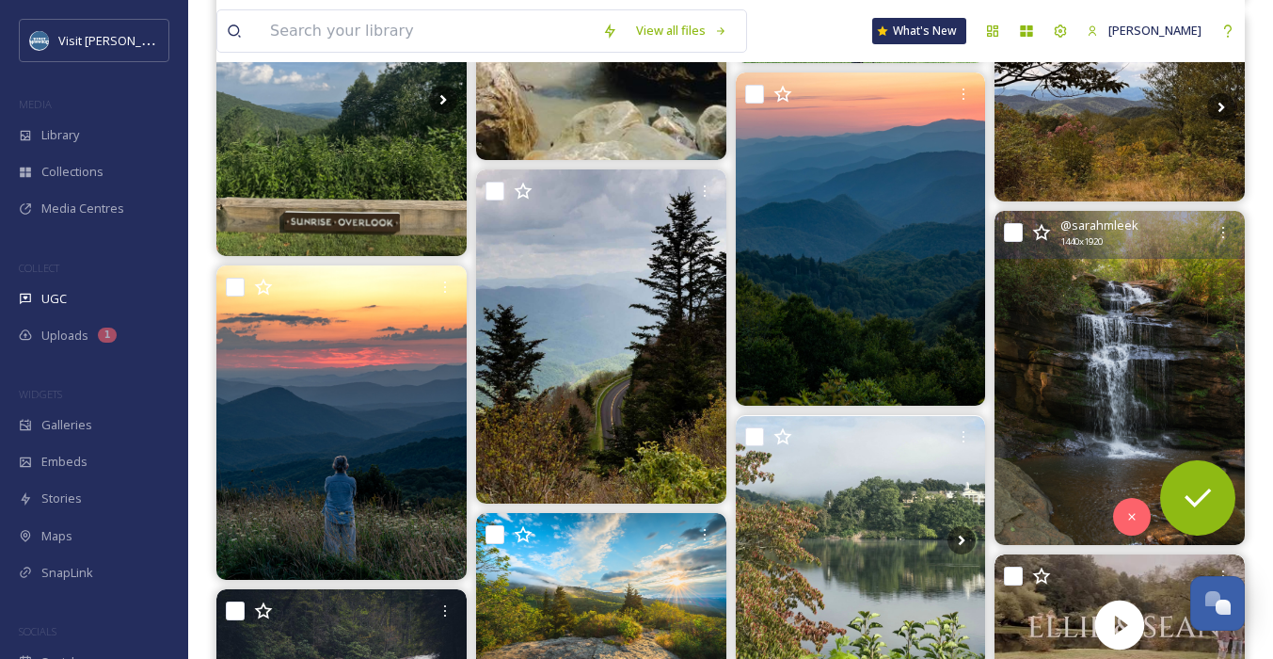
click at [1082, 350] on img at bounding box center [1120, 377] width 250 height 333
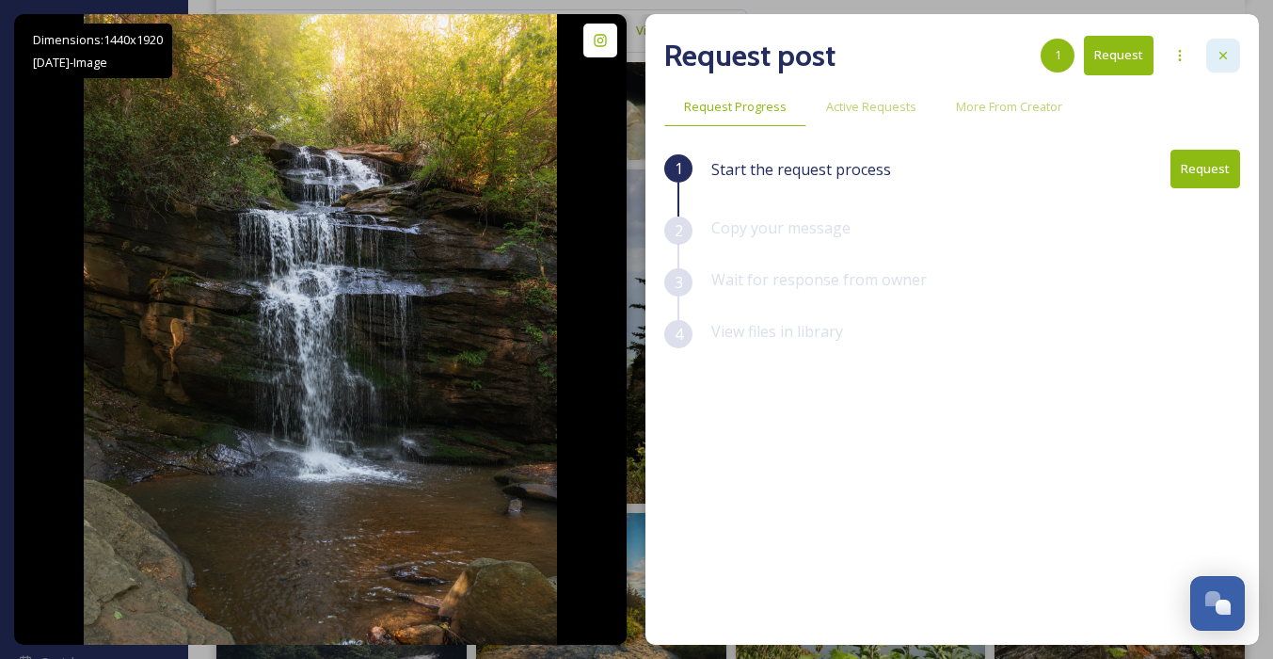
click at [1228, 50] on icon at bounding box center [1223, 55] width 15 height 15
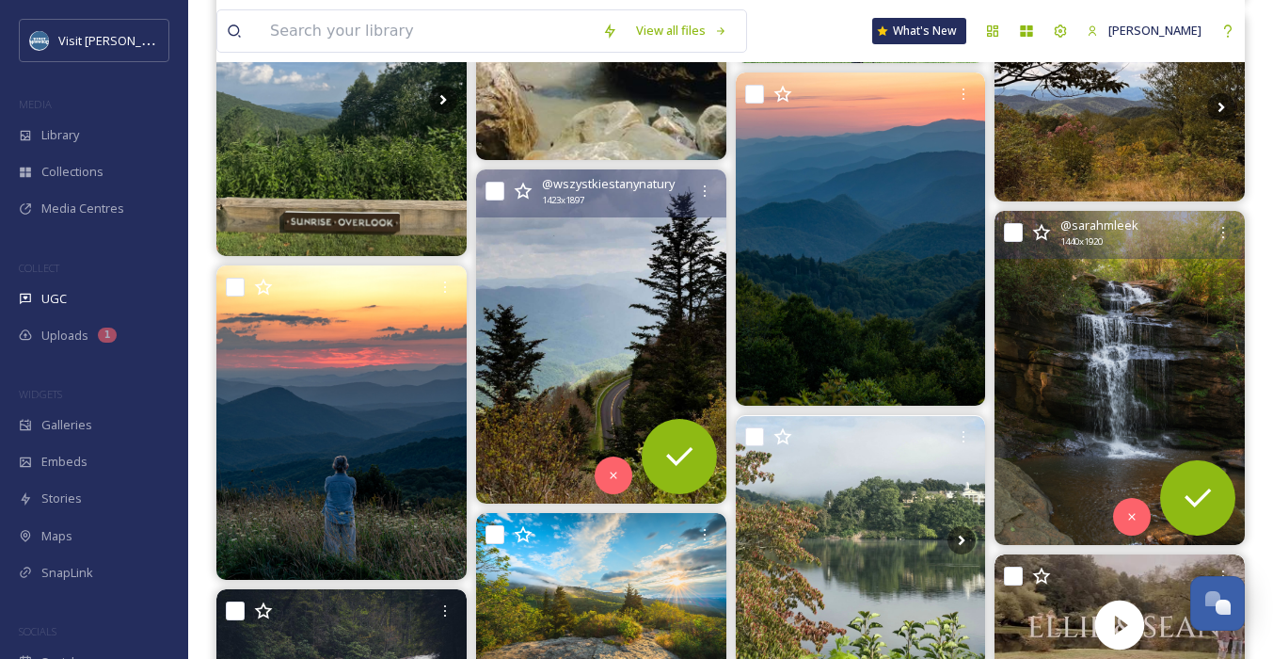
click at [598, 295] on img at bounding box center [601, 335] width 250 height 333
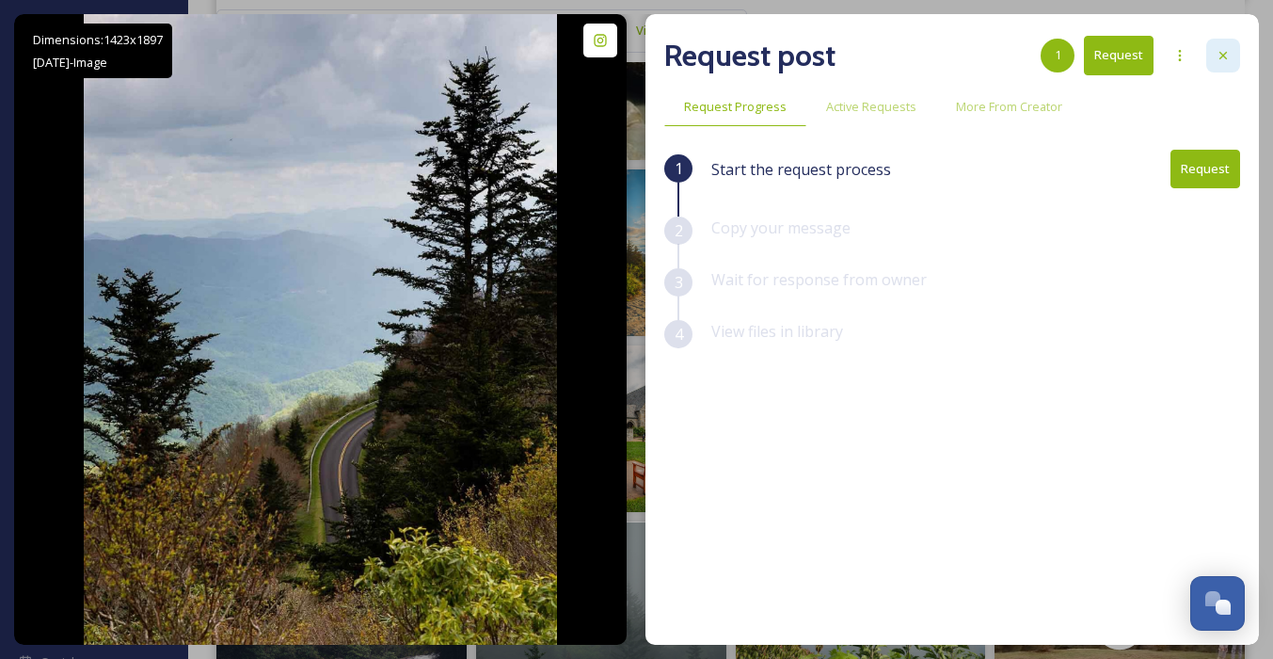
click at [1221, 56] on icon at bounding box center [1223, 55] width 15 height 15
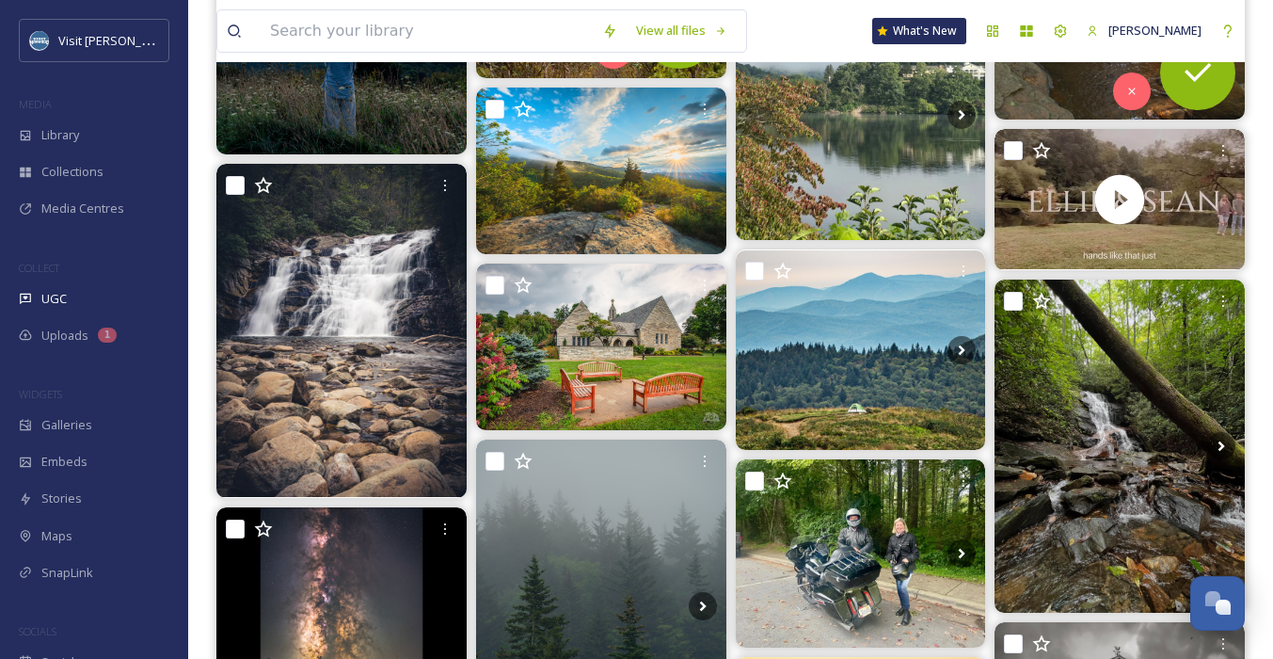
scroll to position [4520, 0]
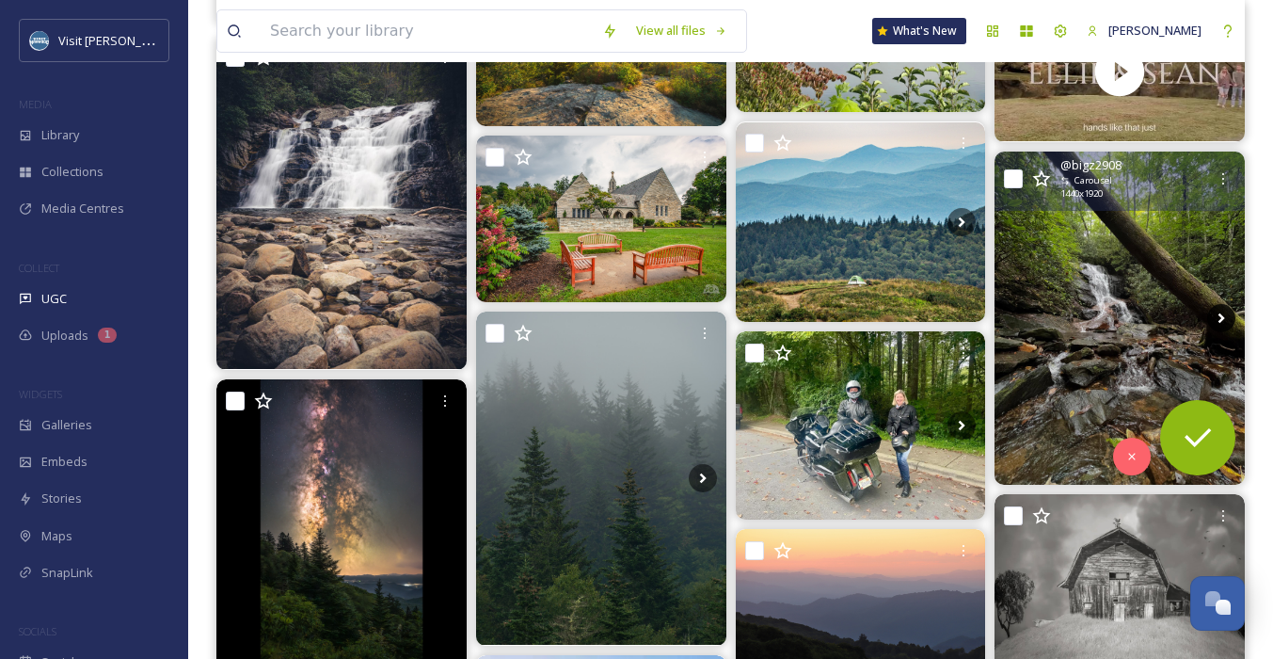
click at [1222, 313] on icon at bounding box center [1221, 318] width 28 height 28
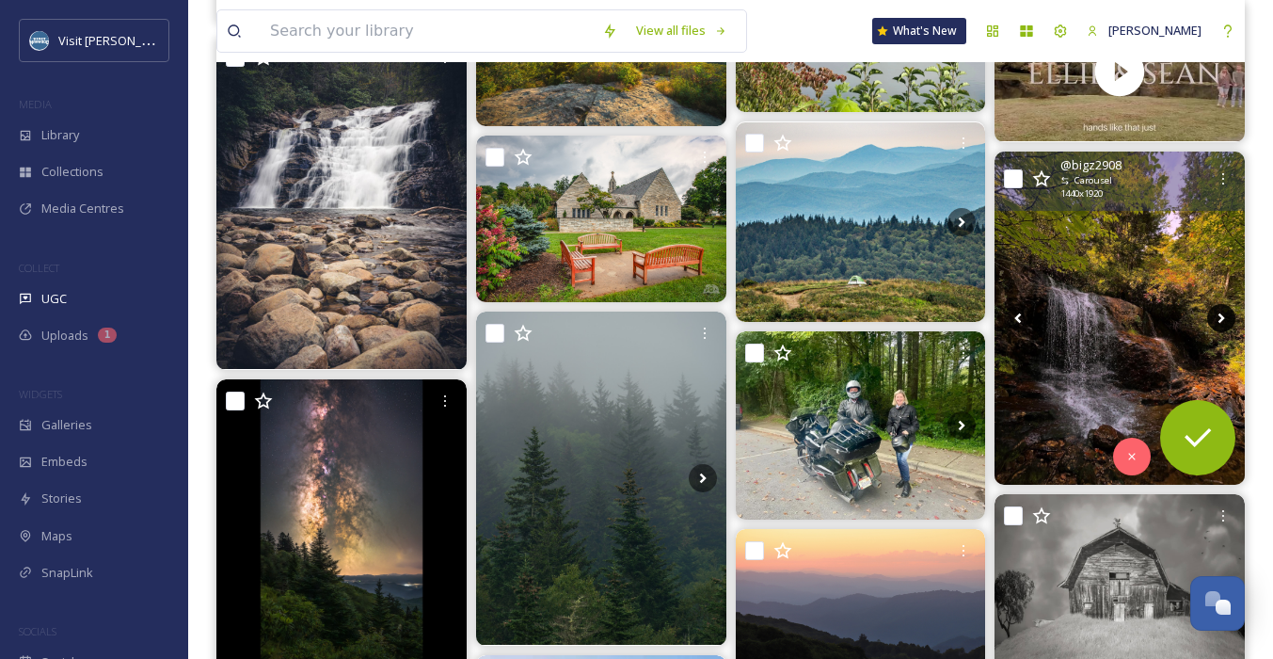
click at [1222, 313] on icon at bounding box center [1221, 318] width 28 height 28
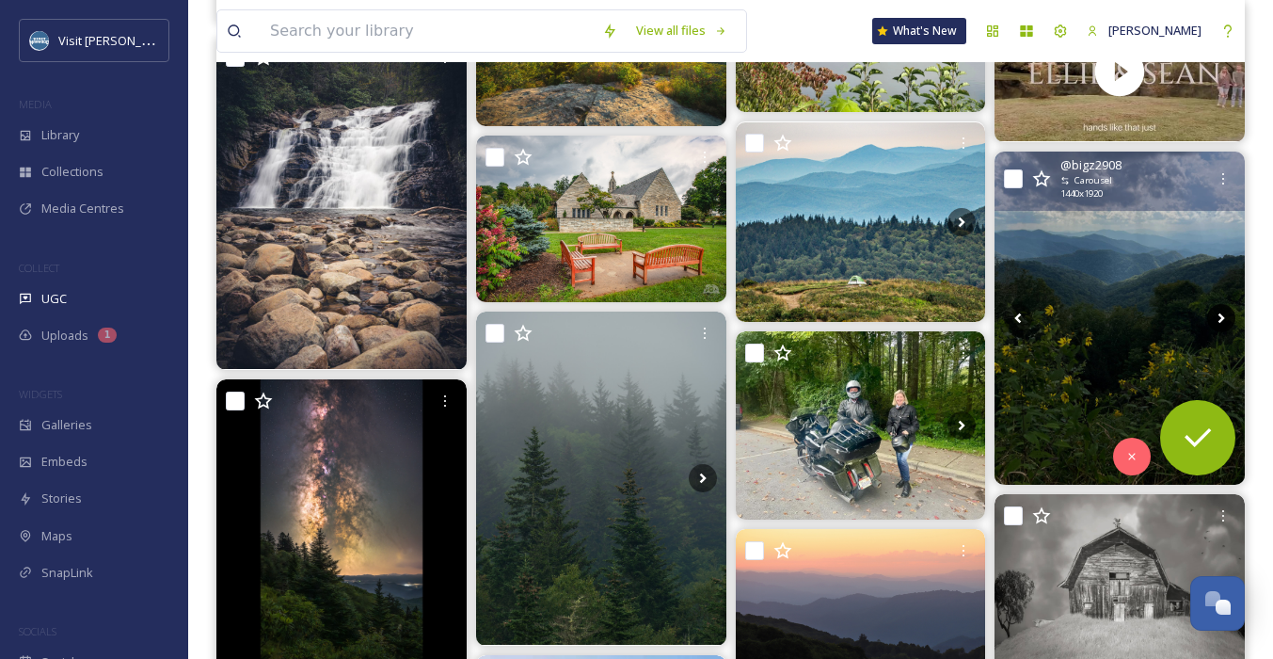
click at [1220, 317] on icon at bounding box center [1221, 318] width 28 height 28
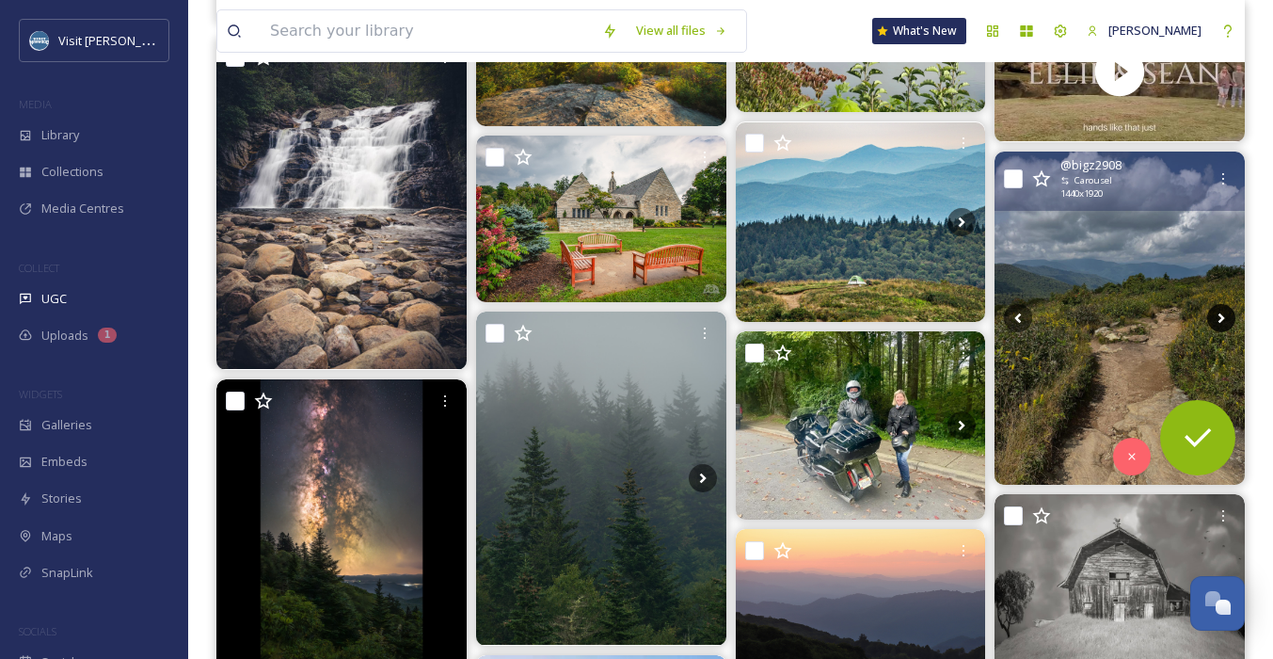
click at [1220, 317] on icon at bounding box center [1221, 318] width 28 height 28
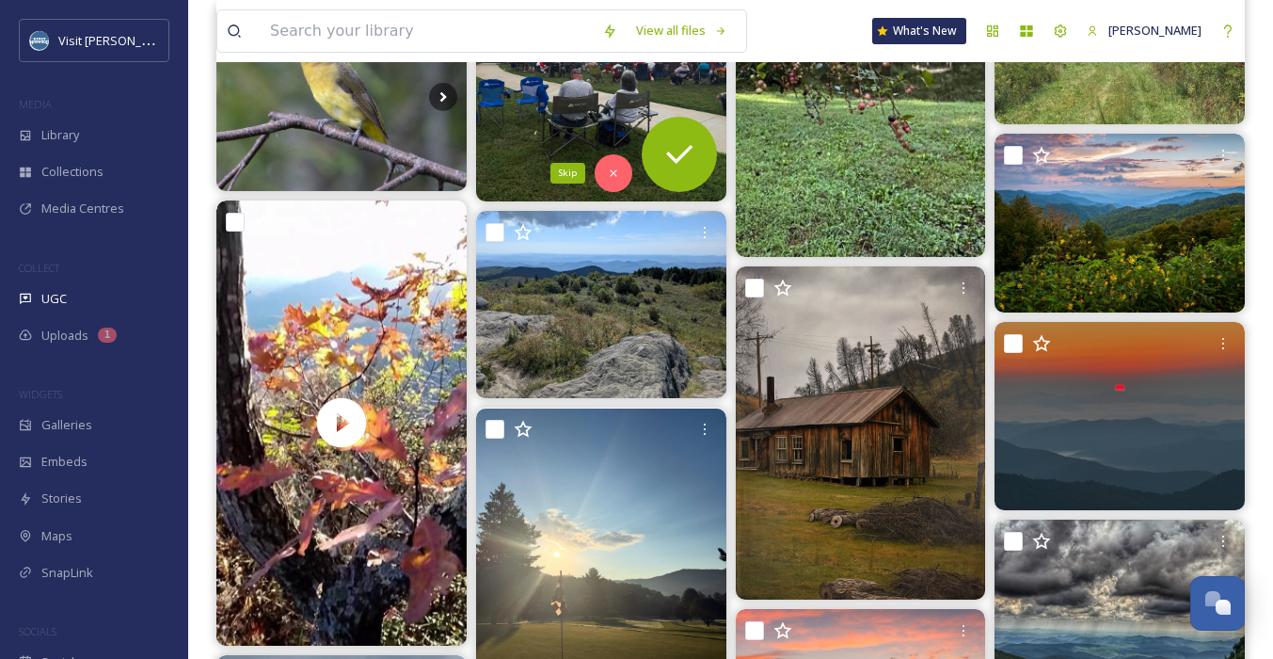
scroll to position [9102, 0]
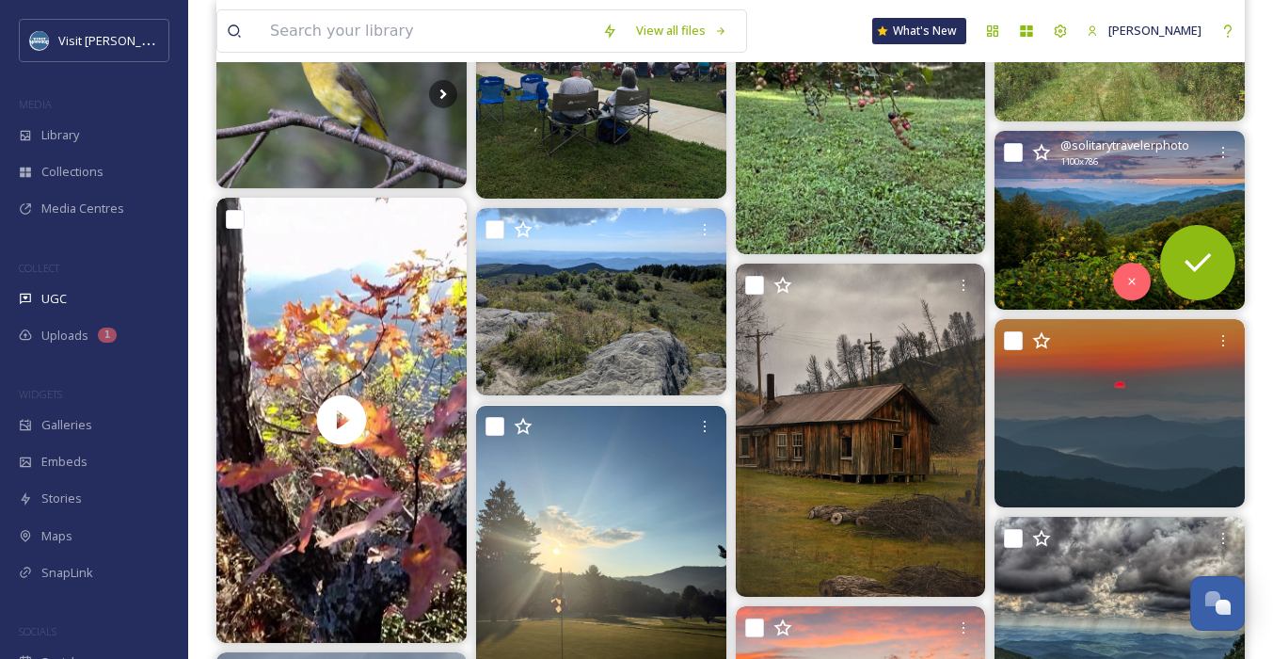
click at [1056, 188] on img at bounding box center [1120, 220] width 250 height 179
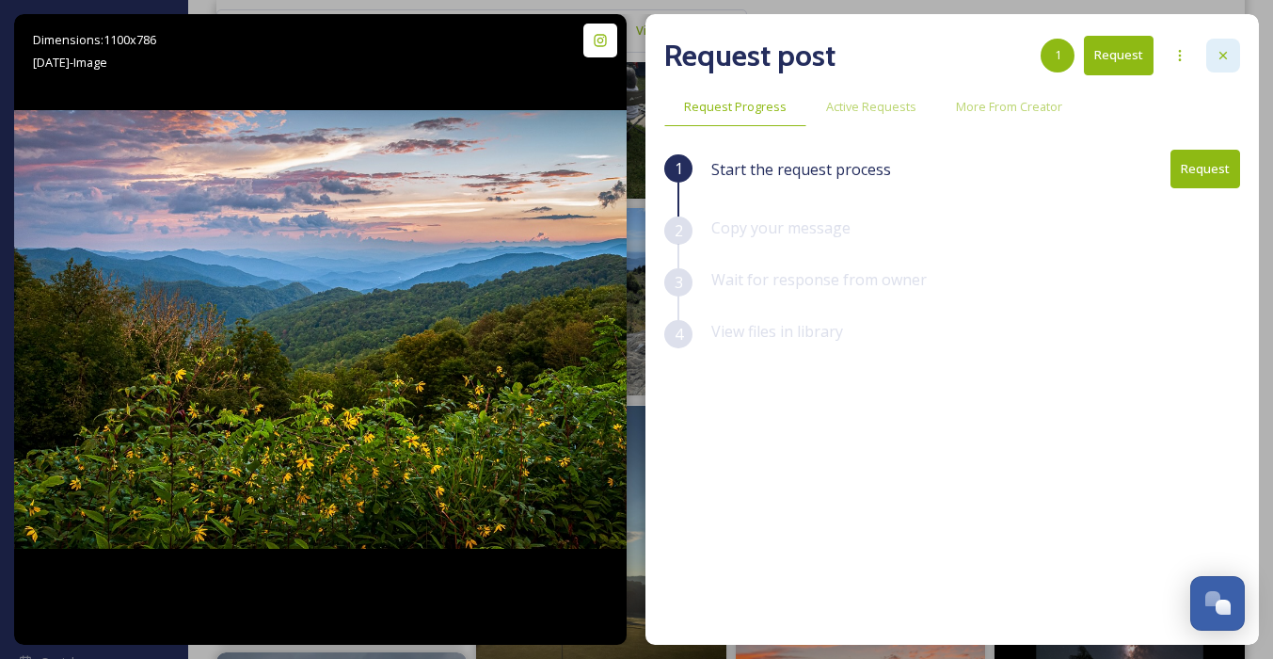
click at [1222, 57] on icon at bounding box center [1223, 55] width 15 height 15
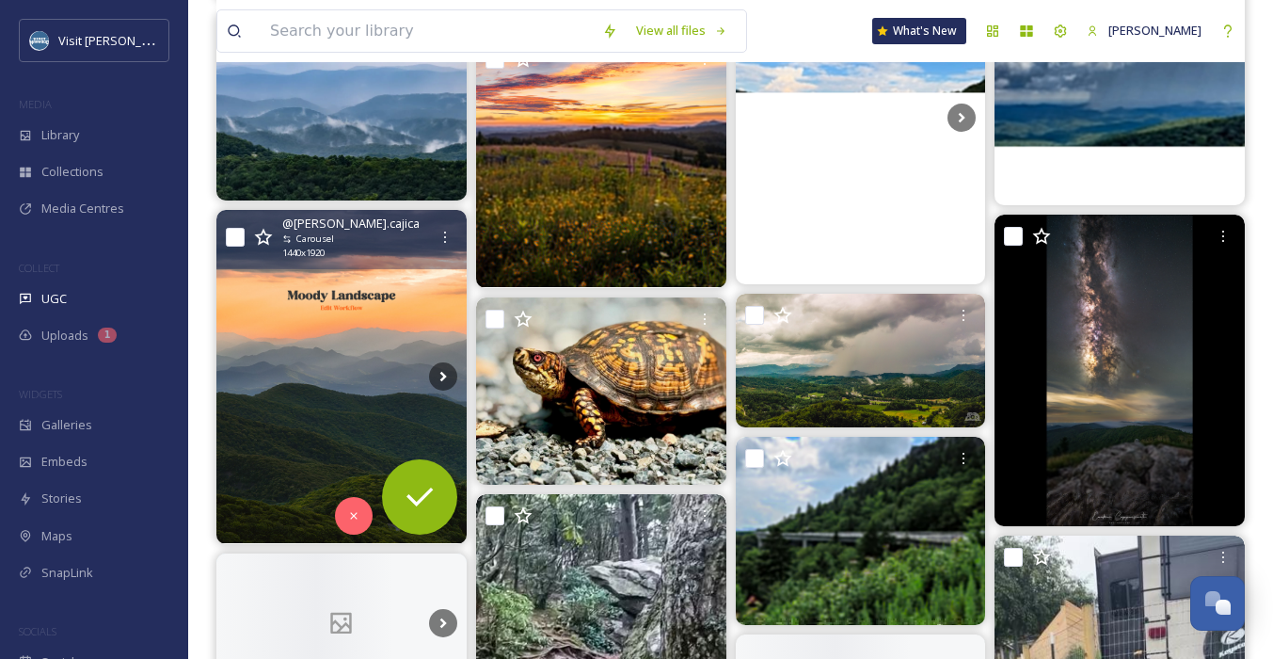
scroll to position [12117, 0]
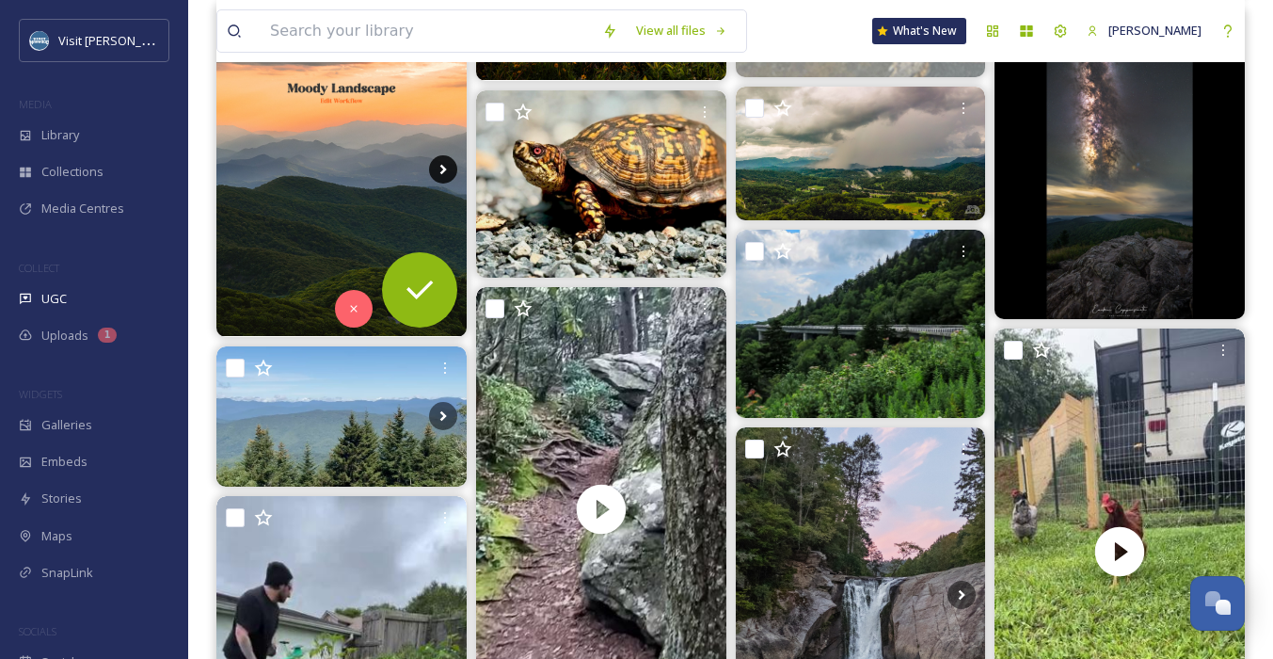
click at [441, 162] on icon at bounding box center [443, 169] width 28 height 28
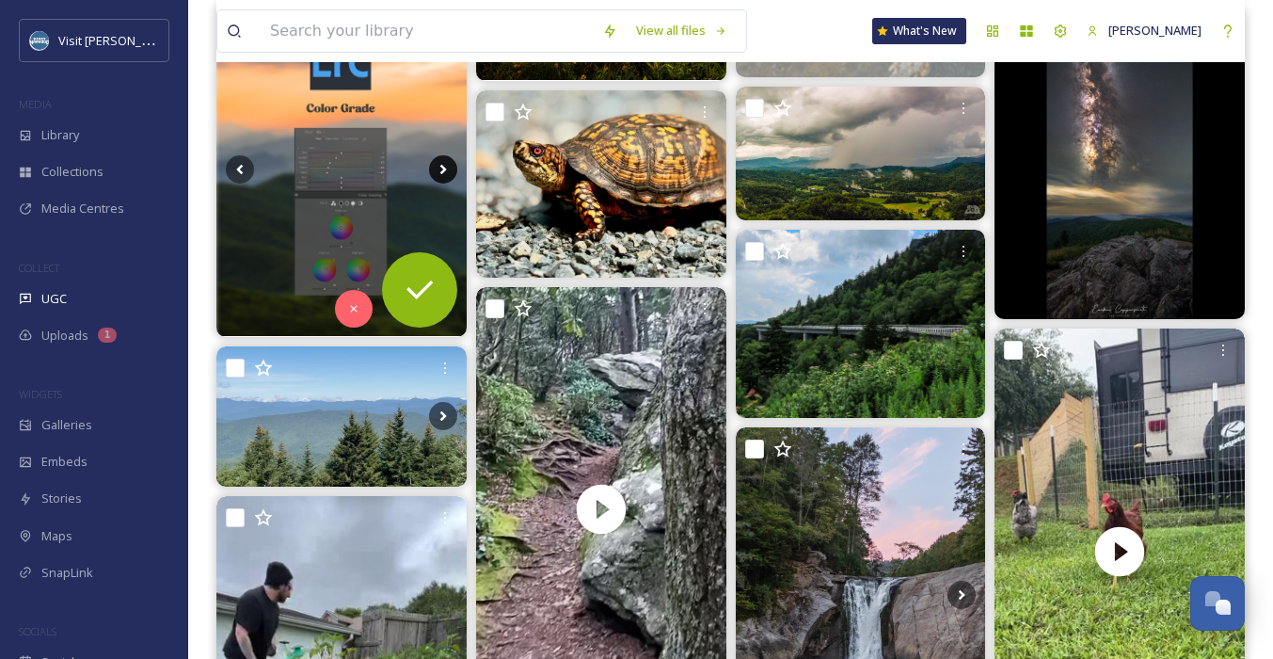
click at [441, 168] on icon at bounding box center [443, 169] width 28 height 28
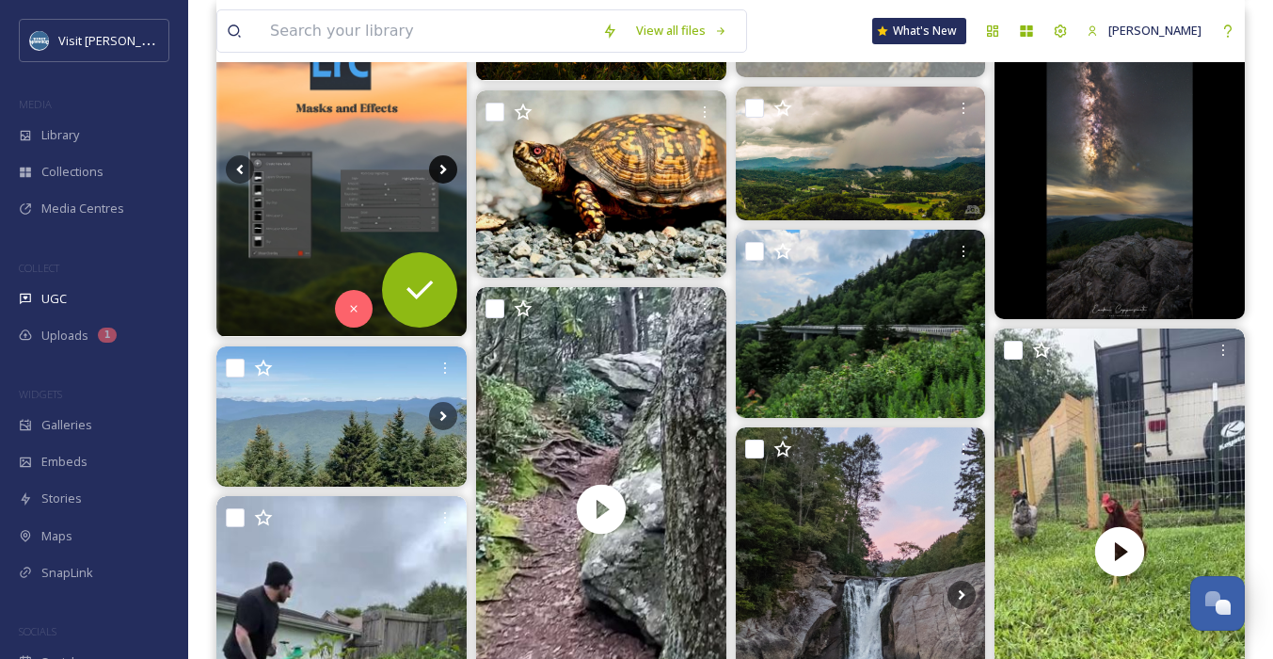
click at [441, 168] on icon at bounding box center [443, 169] width 28 height 28
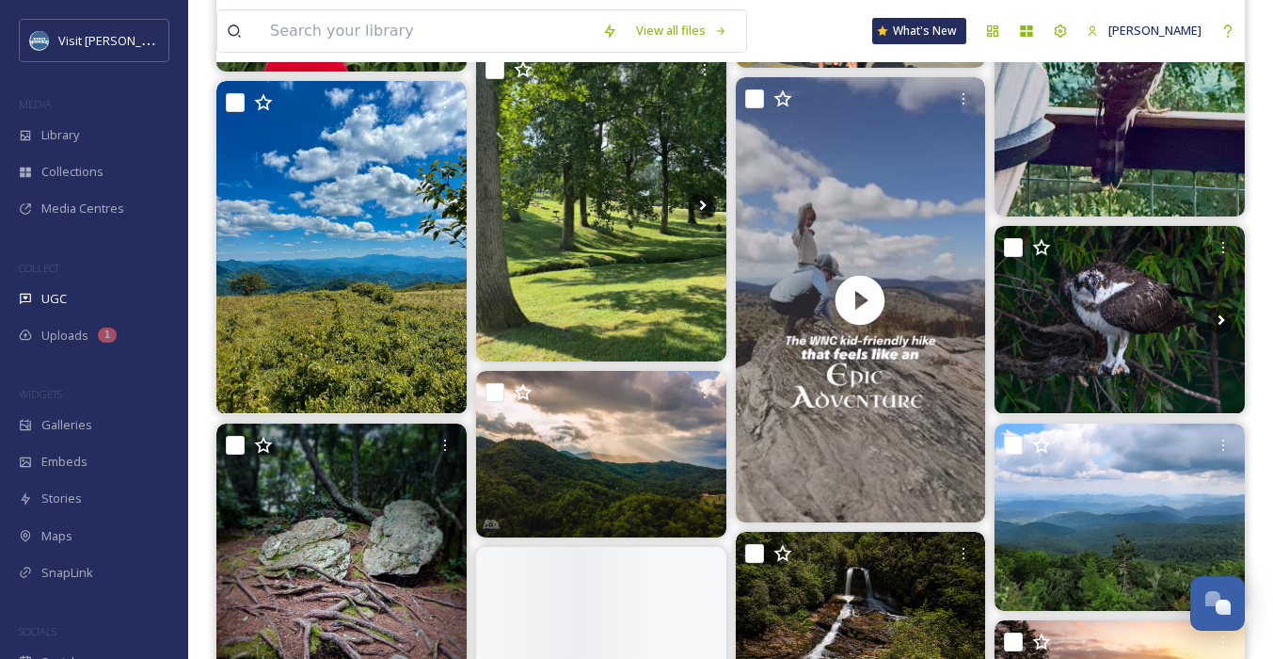
scroll to position [13070, 0]
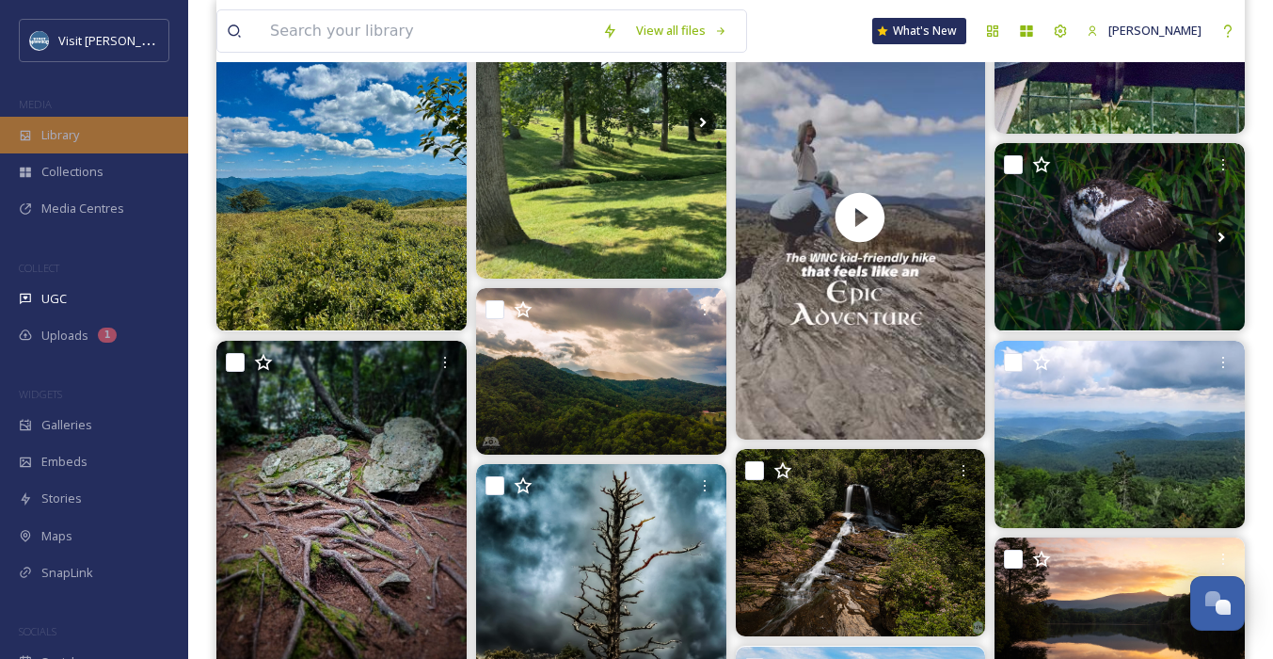
click at [96, 127] on div "Library" at bounding box center [94, 135] width 188 height 37
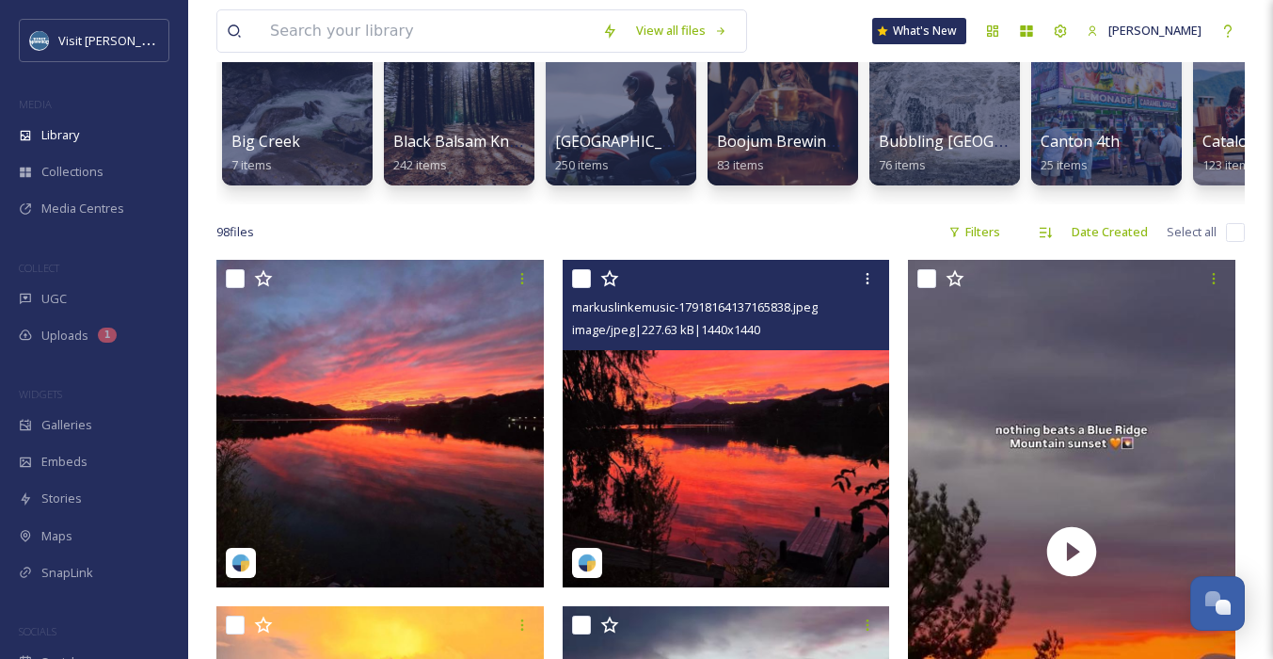
scroll to position [244, 0]
